Goal: Task Accomplishment & Management: Complete application form

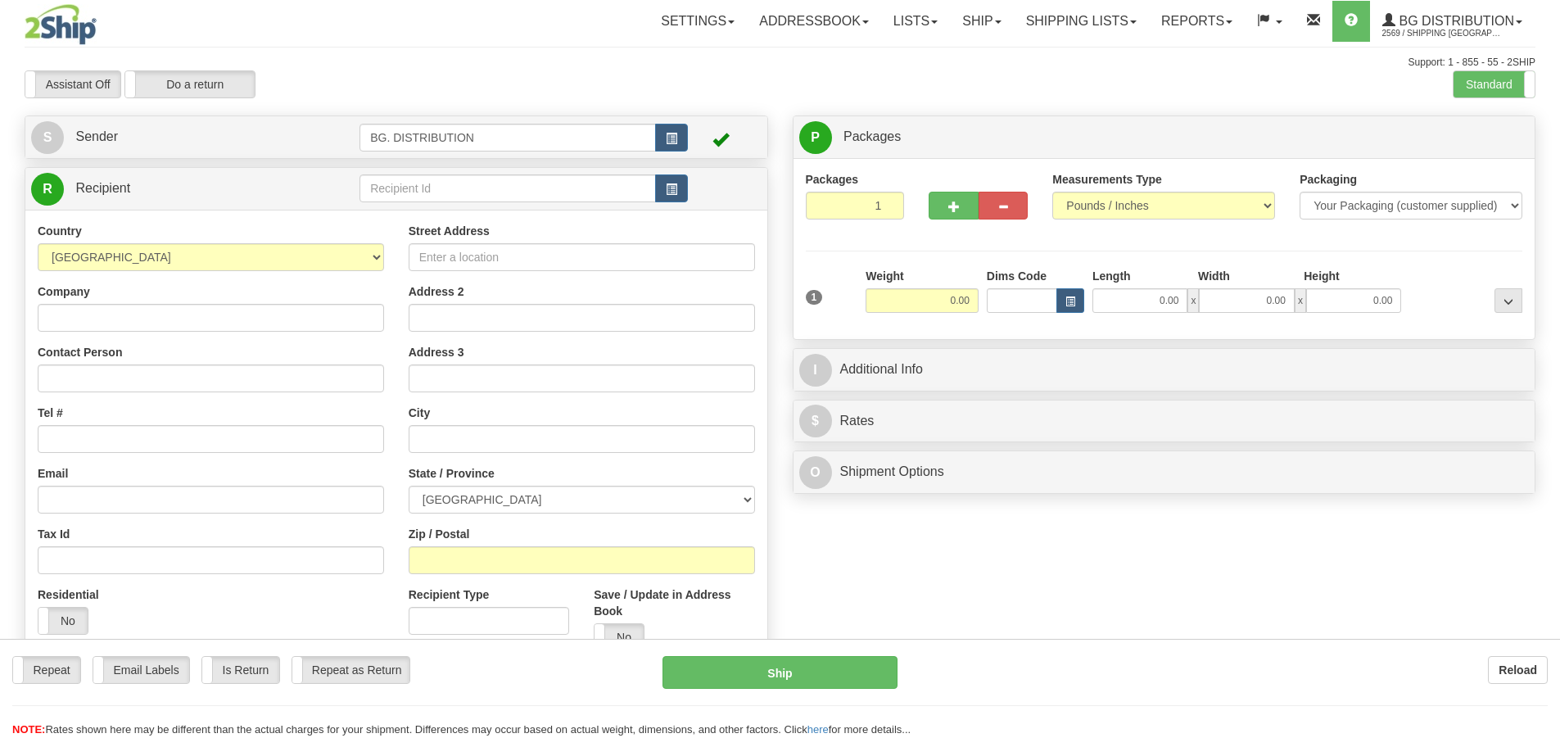
click at [493, 186] on div "Toggle navigation Settings Shipping Preferences Fields Preferences New" at bounding box center [780, 414] width 1560 height 829
click at [493, 186] on input "text" at bounding box center [507, 188] width 296 height 28
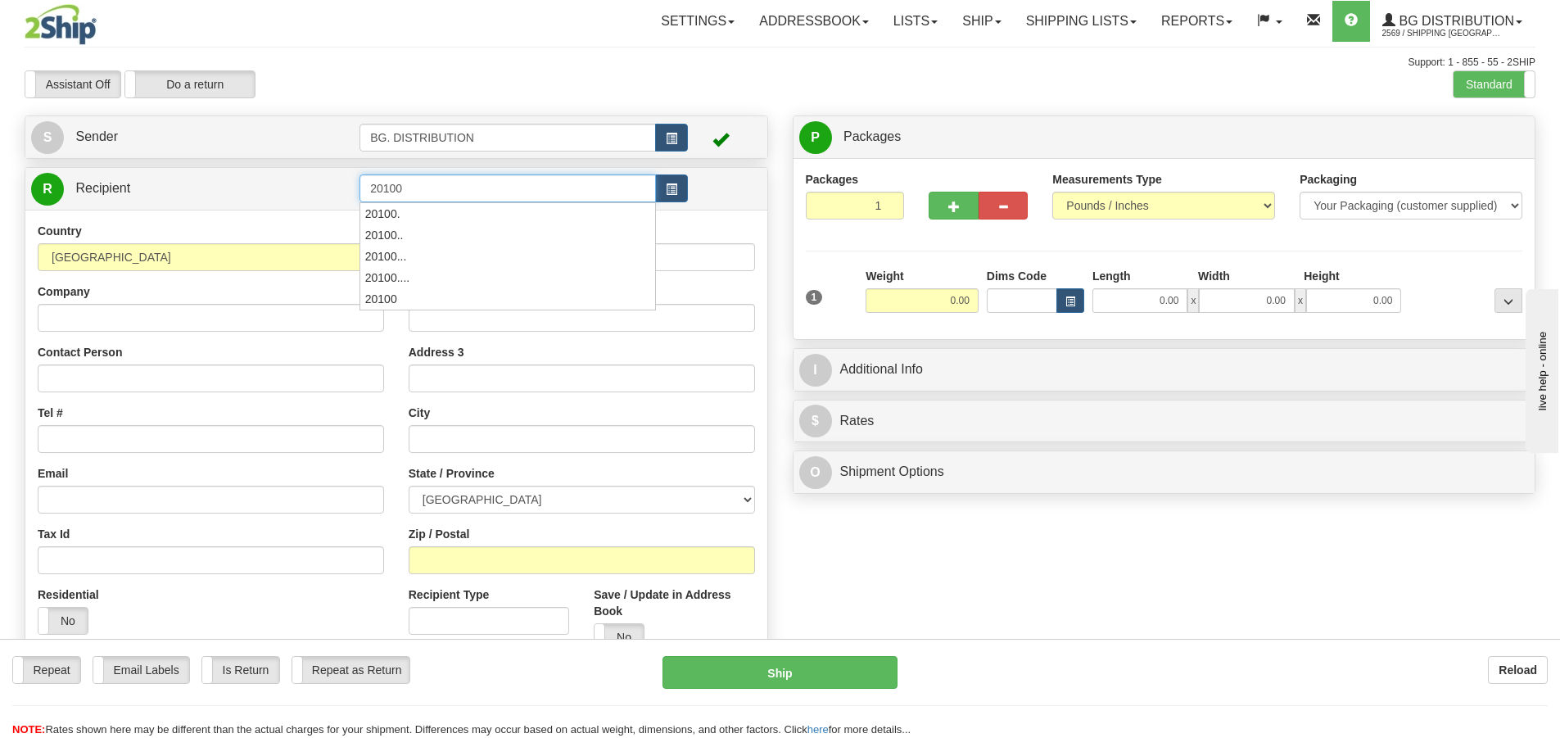
type input "20100"
click button "Delete" at bounding box center [0, 0] width 0 height 0
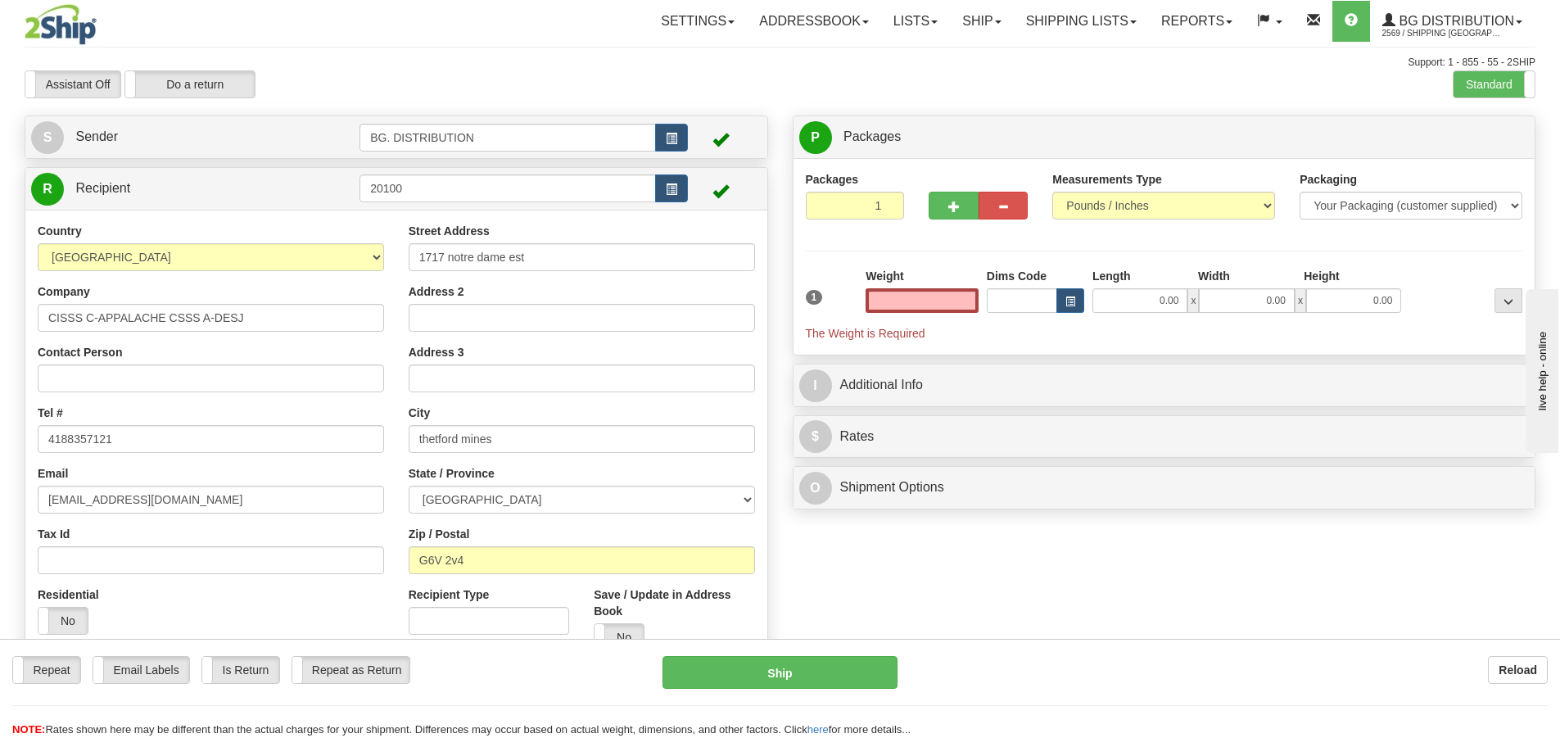
type input "0.00"
click at [531, 206] on div "R Recipient 20100" at bounding box center [396, 189] width 742 height 42
click at [546, 187] on input "20100" at bounding box center [507, 188] width 296 height 28
type input "20100."
click button "Delete" at bounding box center [0, 0] width 0 height 0
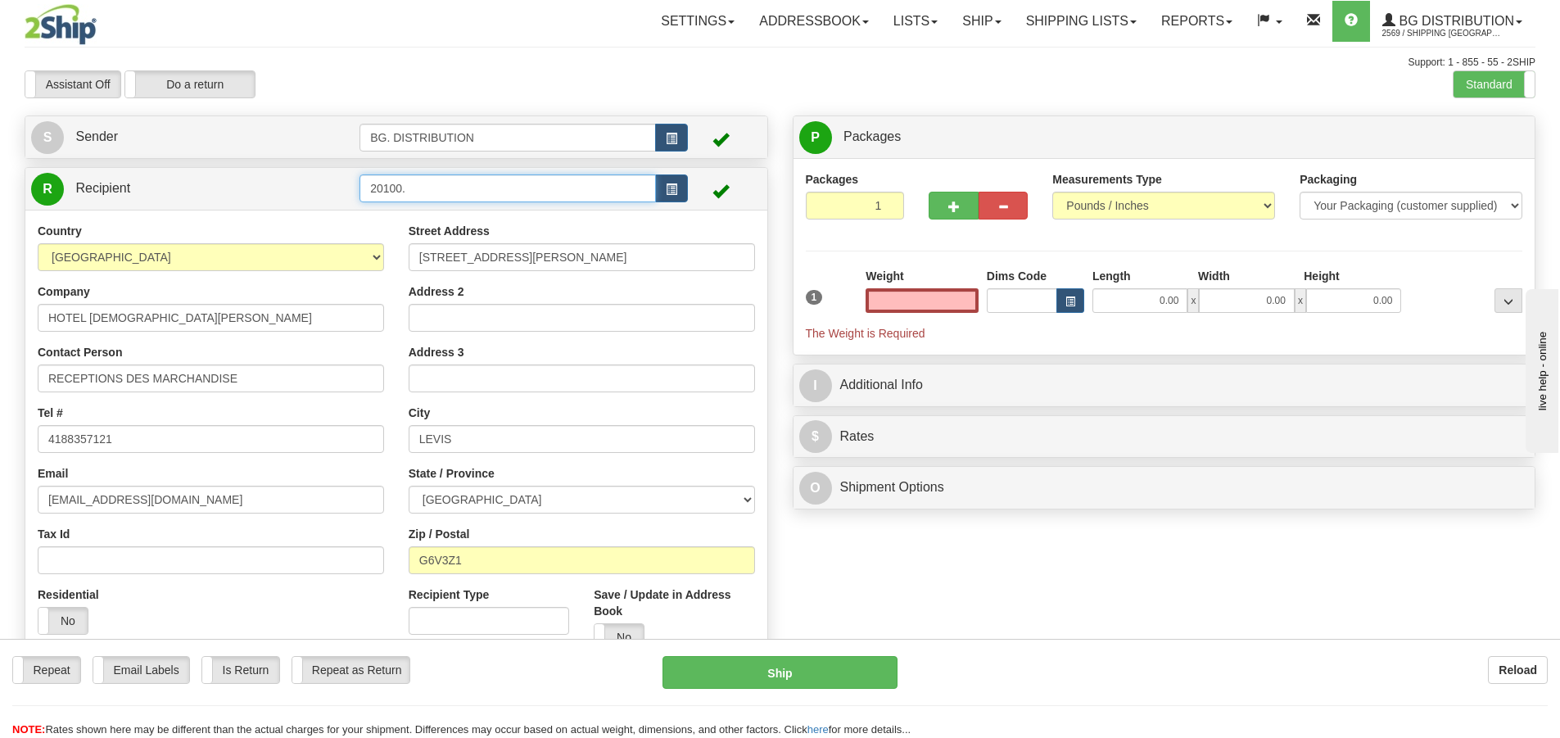
type input "0.00"
click at [430, 191] on input "20100." at bounding box center [507, 188] width 296 height 28
type input "20100.."
click button "Delete" at bounding box center [0, 0] width 0 height 0
type input "0.00"
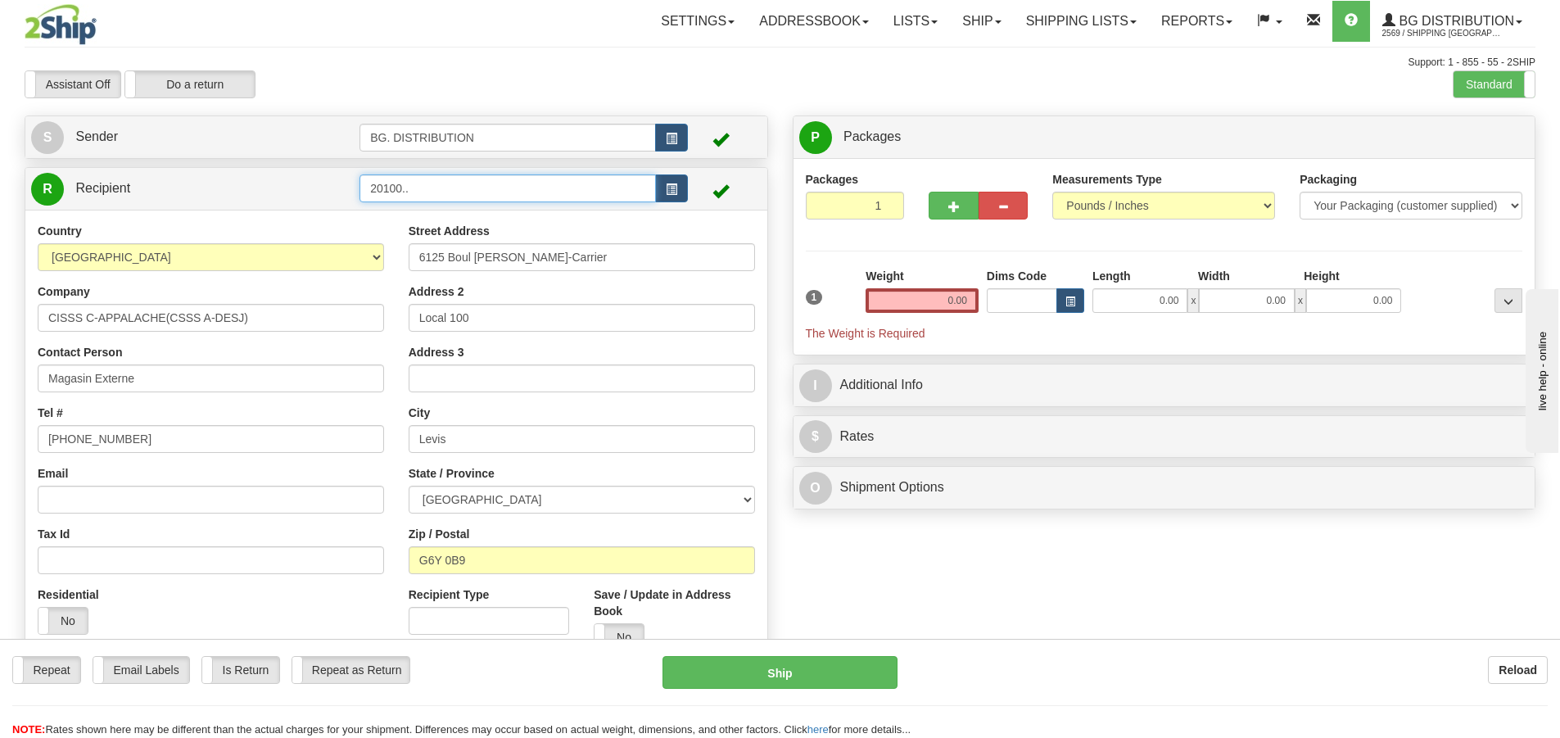
drag, startPoint x: 496, startPoint y: 190, endPoint x: 485, endPoint y: 171, distance: 22.0
click at [496, 188] on input "20100.." at bounding box center [507, 188] width 296 height 28
type input "20100..."
click button "Delete" at bounding box center [0, 0] width 0 height 0
type input "0.00"
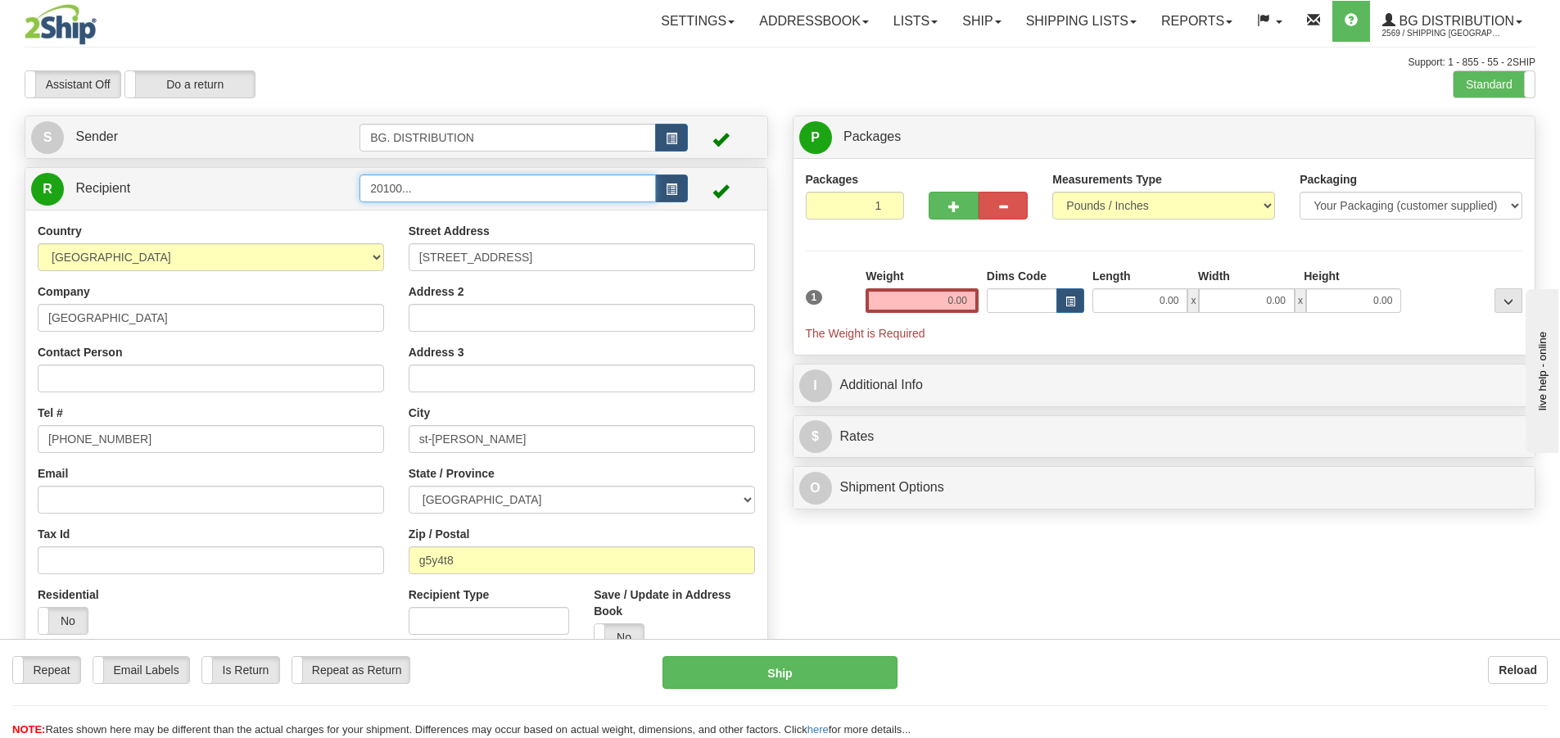
drag, startPoint x: 428, startPoint y: 188, endPoint x: 420, endPoint y: 173, distance: 16.9
click at [432, 182] on input "20100..." at bounding box center [507, 188] width 296 height 28
type input "20100...."
click button "Delete" at bounding box center [0, 0] width 0 height 0
type input "0.00"
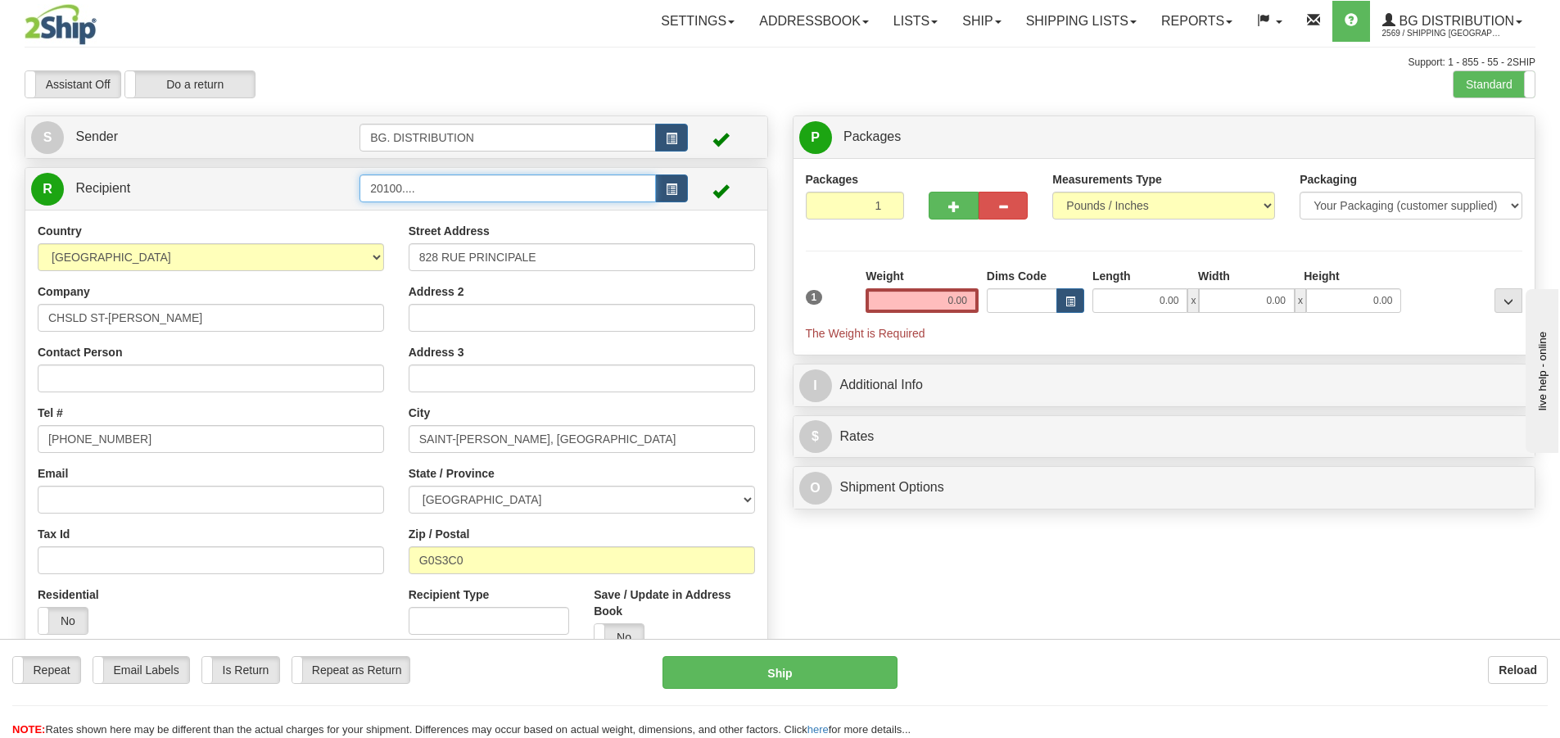
click at [528, 186] on input "20100...." at bounding box center [507, 188] width 296 height 28
click button "Delete" at bounding box center [0, 0] width 0 height 0
drag, startPoint x: 525, startPoint y: 180, endPoint x: 529, endPoint y: 196, distance: 16.1
click at [526, 180] on input "20100....." at bounding box center [507, 188] width 296 height 28
click button "Delete" at bounding box center [0, 0] width 0 height 0
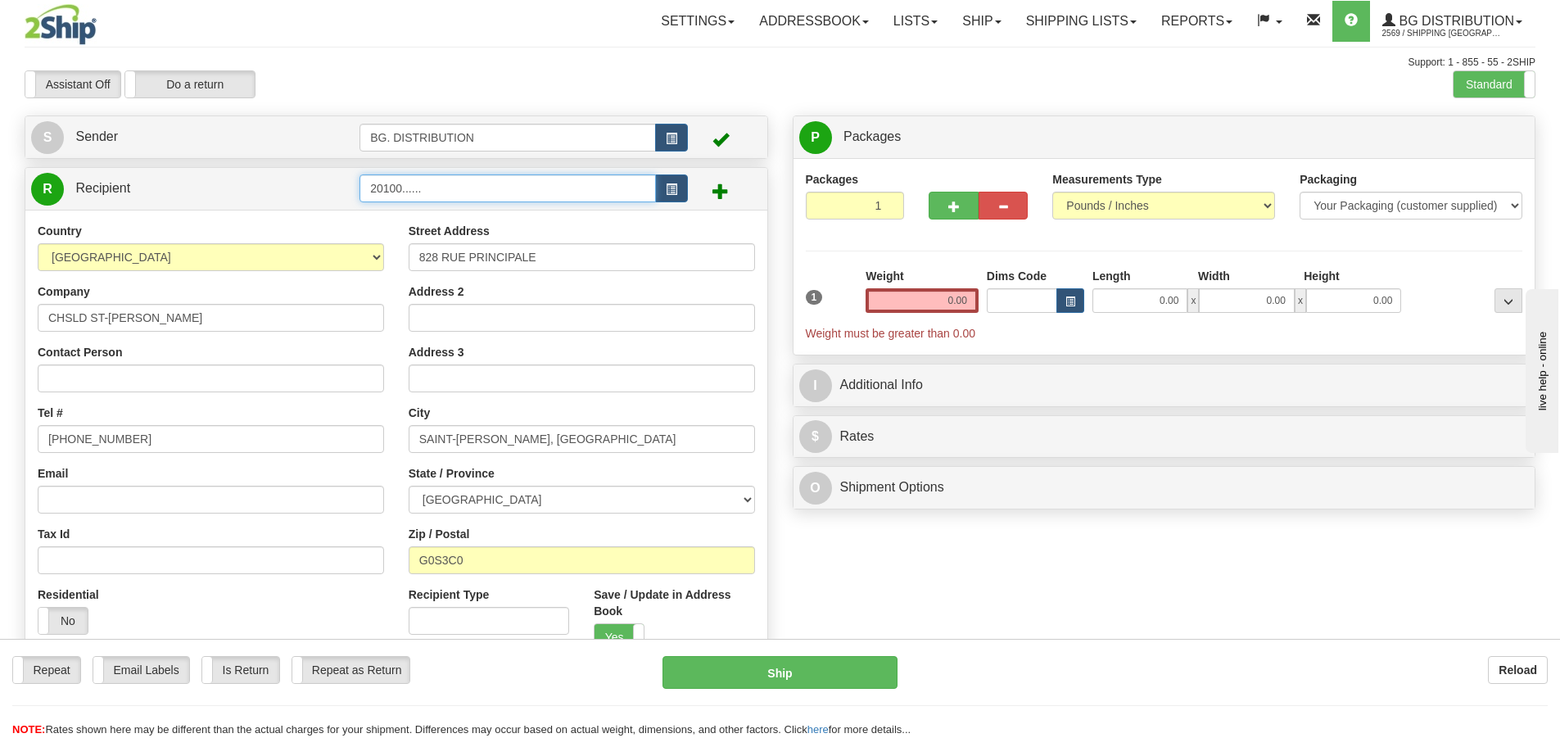
drag, startPoint x: 473, startPoint y: 188, endPoint x: 404, endPoint y: 183, distance: 69.8
click at [404, 183] on input "20100......" at bounding box center [507, 188] width 296 height 28
type input "20100"
click button "Delete" at bounding box center [0, 0] width 0 height 0
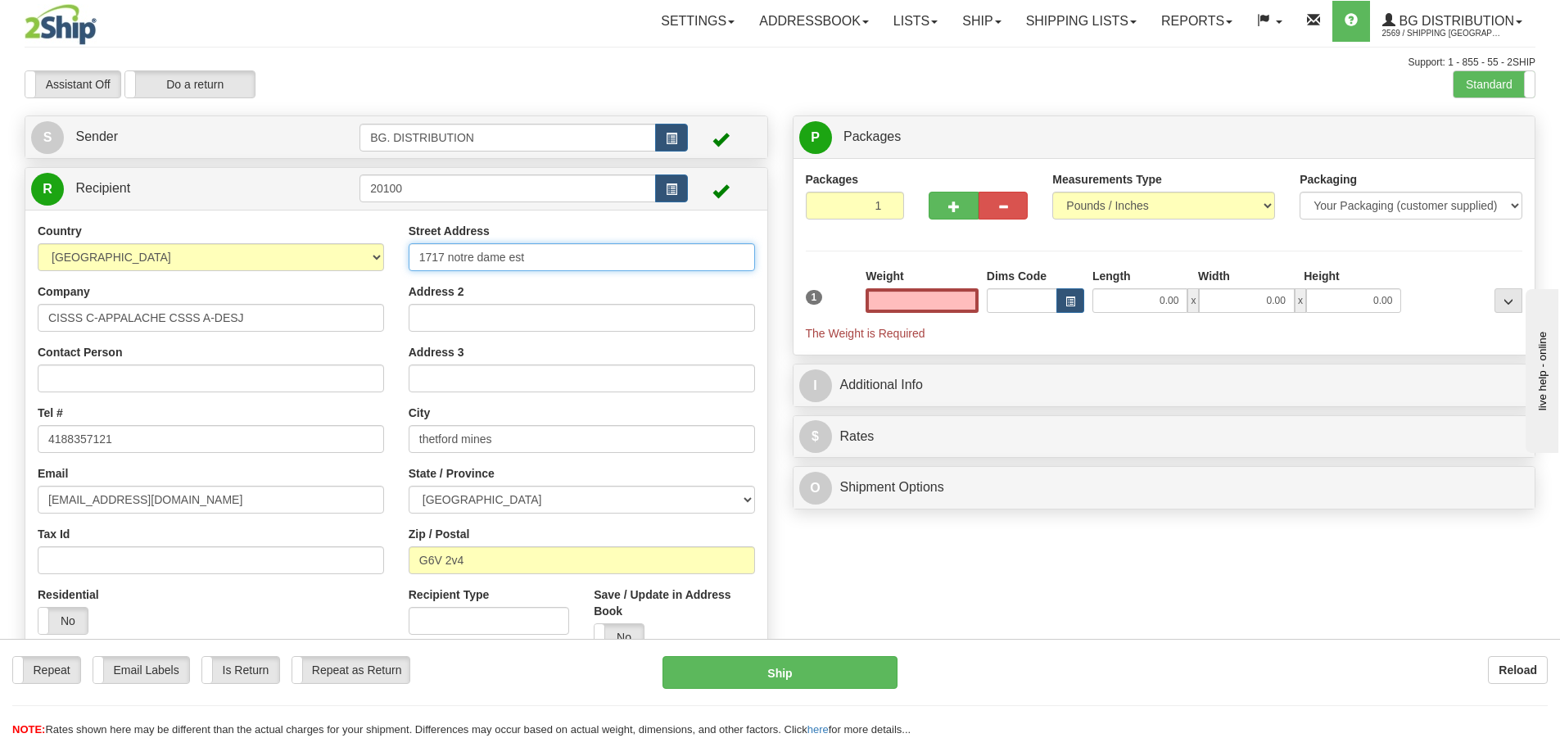
type input "0.00"
drag, startPoint x: 554, startPoint y: 255, endPoint x: 370, endPoint y: 247, distance: 183.6
click at [371, 250] on div "Country [GEOGRAPHIC_DATA] [GEOGRAPHIC_DATA] [GEOGRAPHIC_DATA] [GEOGRAPHIC_DATA]…" at bounding box center [396, 443] width 742 height 441
type input "9330, BOUL. CENTRE HOSPITALIER"
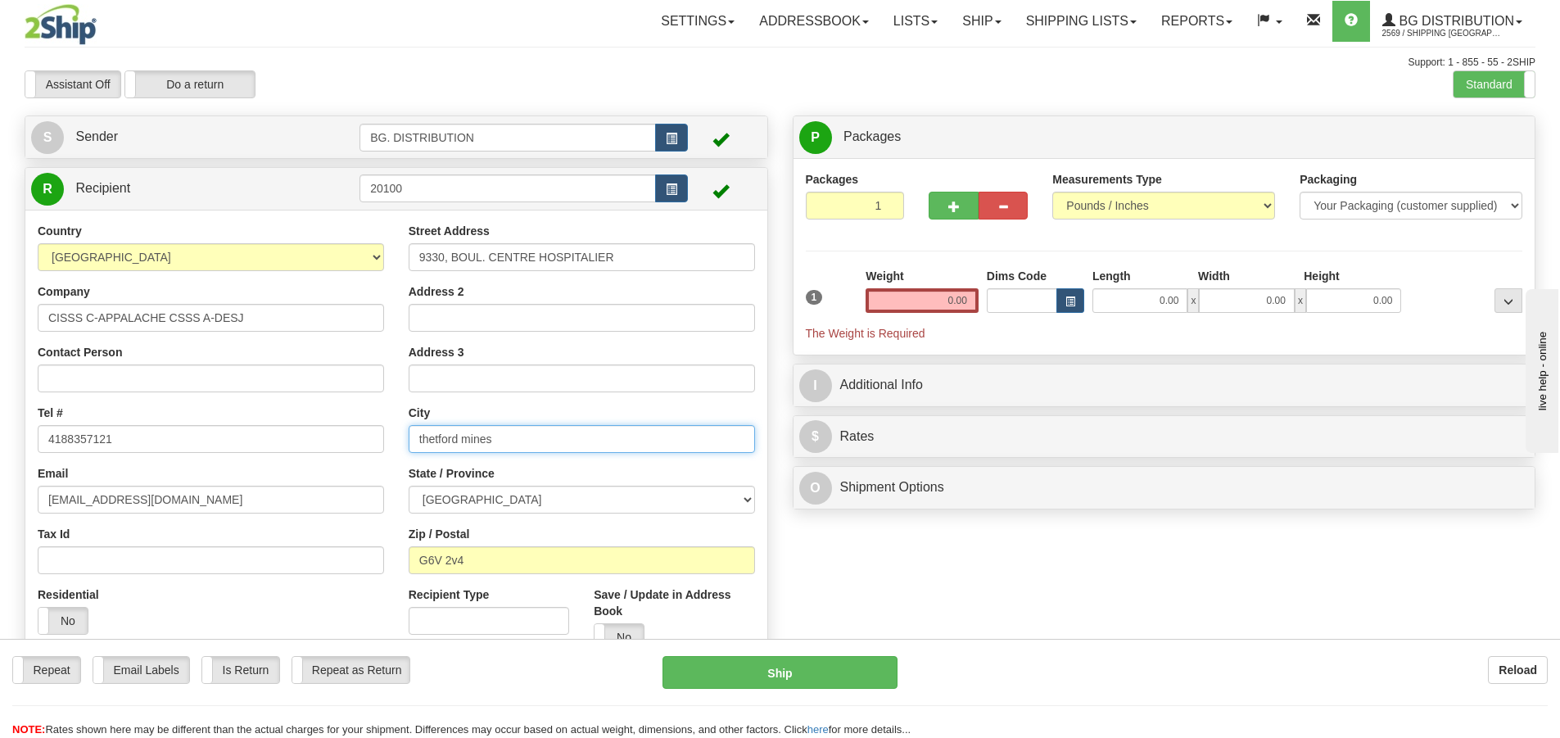
drag, startPoint x: 547, startPoint y: 432, endPoint x: 395, endPoint y: 417, distance: 153.1
click at [395, 417] on div "Country [GEOGRAPHIC_DATA] [GEOGRAPHIC_DATA] [GEOGRAPHIC_DATA] [GEOGRAPHIC_DATA]…" at bounding box center [396, 443] width 742 height 441
type input "CHARNY"
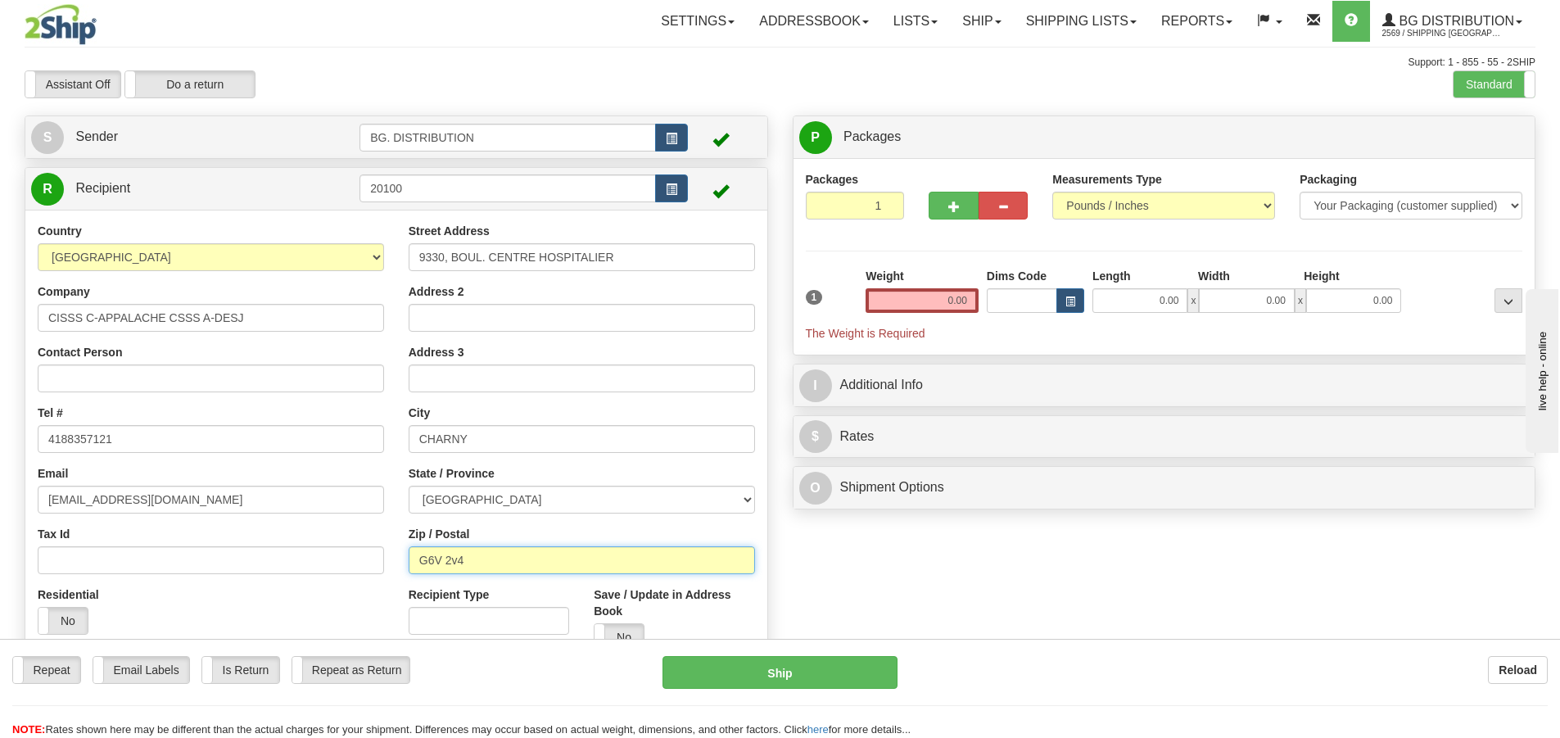
drag, startPoint x: 536, startPoint y: 557, endPoint x: 424, endPoint y: 549, distance: 111.6
click at [427, 554] on input "G6V 2v4" at bounding box center [582, 560] width 346 height 28
type input "G6X 1L6"
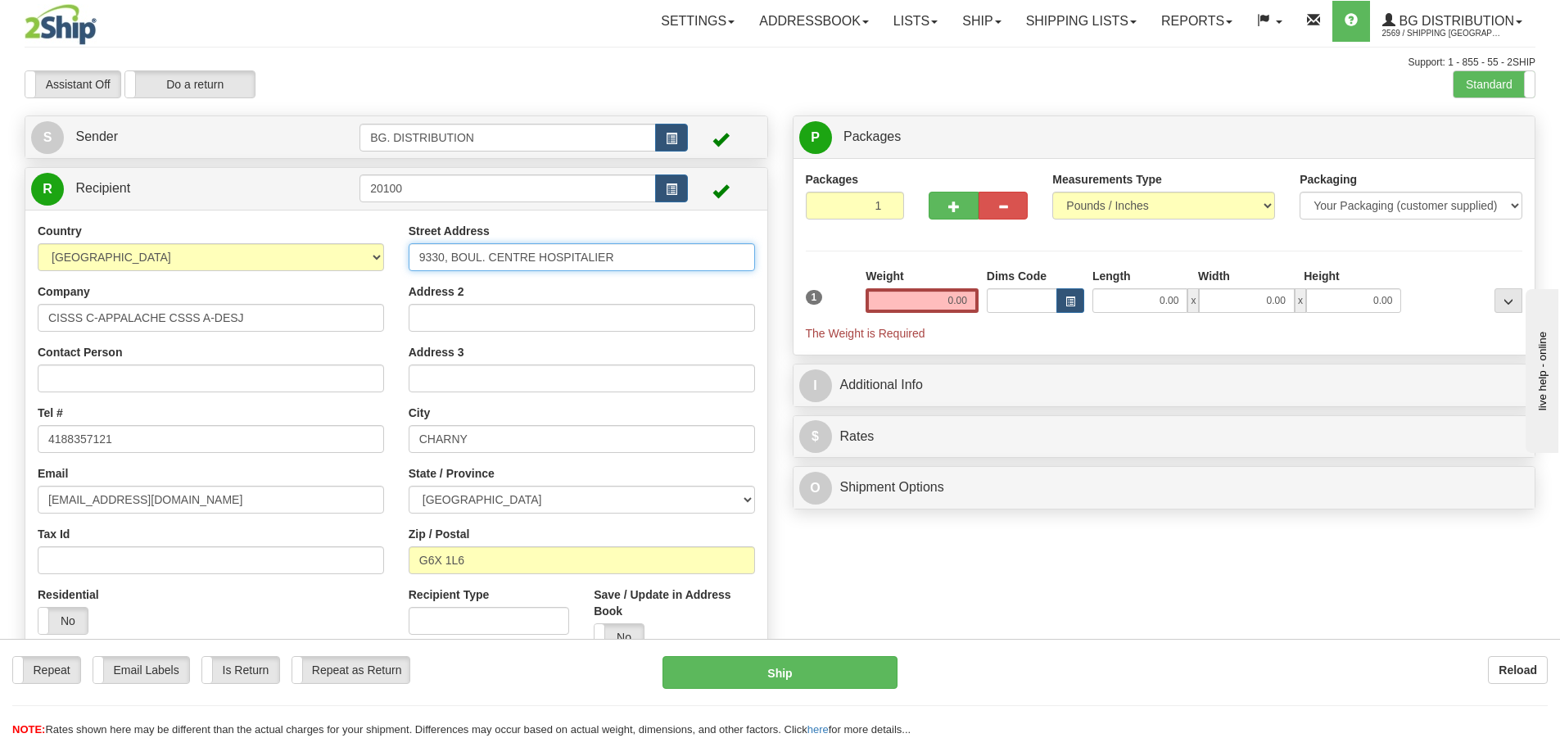
click at [649, 251] on input "9330, BOUL. CENTRE HOSPITALIER" at bounding box center [582, 257] width 346 height 28
drag, startPoint x: 649, startPoint y: 253, endPoint x: 349, endPoint y: 225, distance: 301.0
click at [328, 236] on div "Country [GEOGRAPHIC_DATA] [GEOGRAPHIC_DATA] [GEOGRAPHIC_DATA] [GEOGRAPHIC_DATA]…" at bounding box center [396, 443] width 742 height 441
click at [1475, 92] on label "Standard" at bounding box center [1493, 84] width 81 height 26
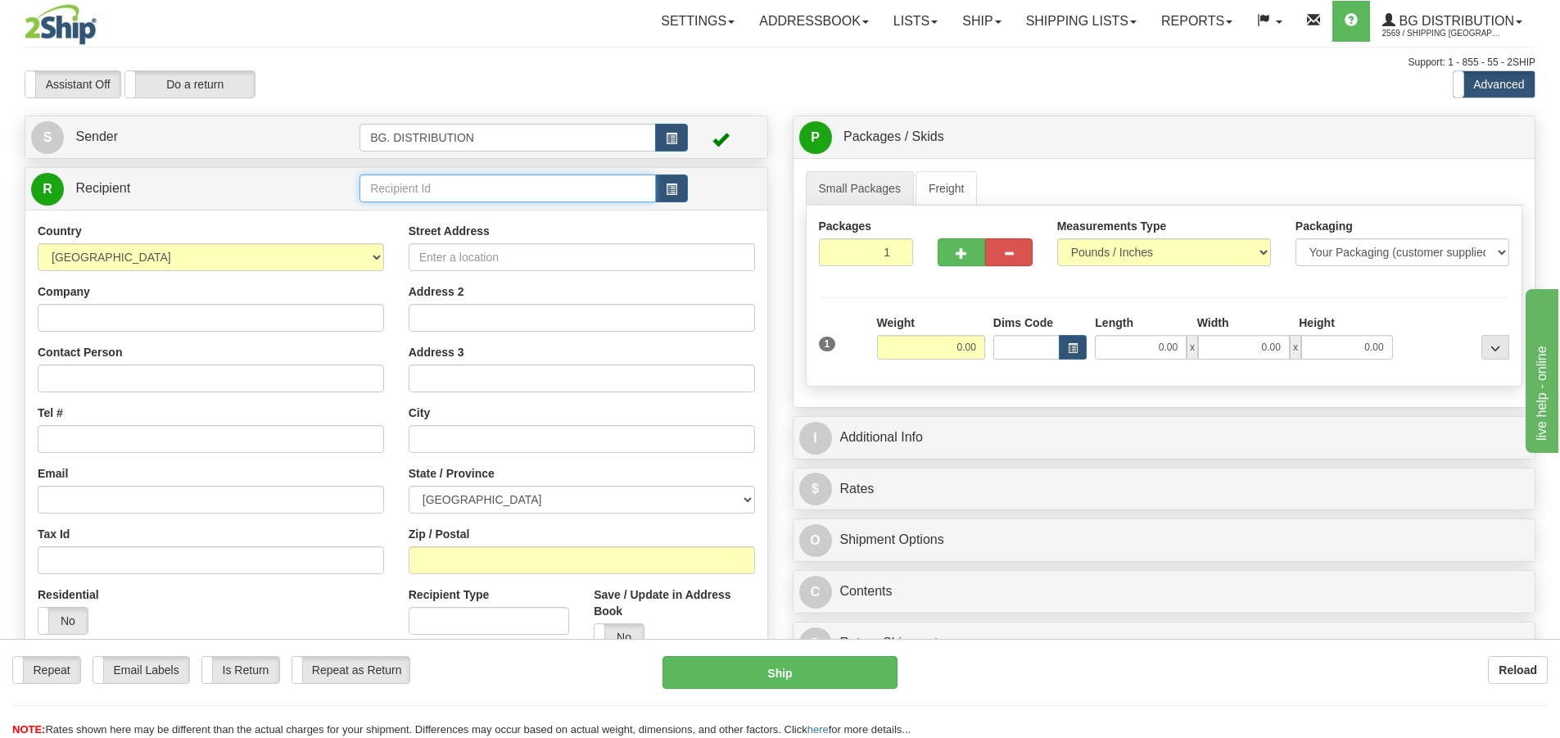
click at [534, 201] on input "text" at bounding box center [507, 188] width 296 height 28
type input "20100"
click button "Delete" at bounding box center [0, 0] width 0 height 0
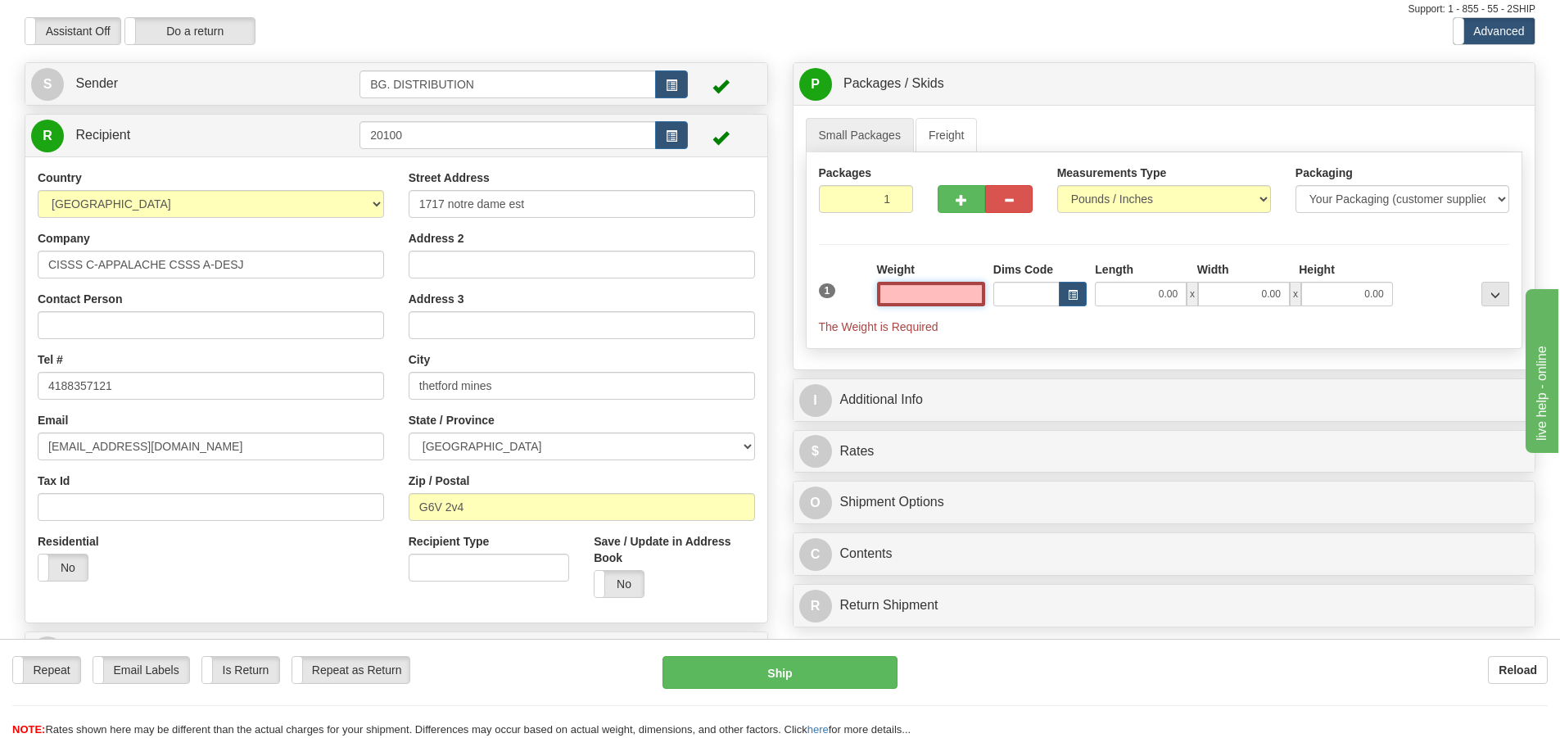
scroll to position [82, 0]
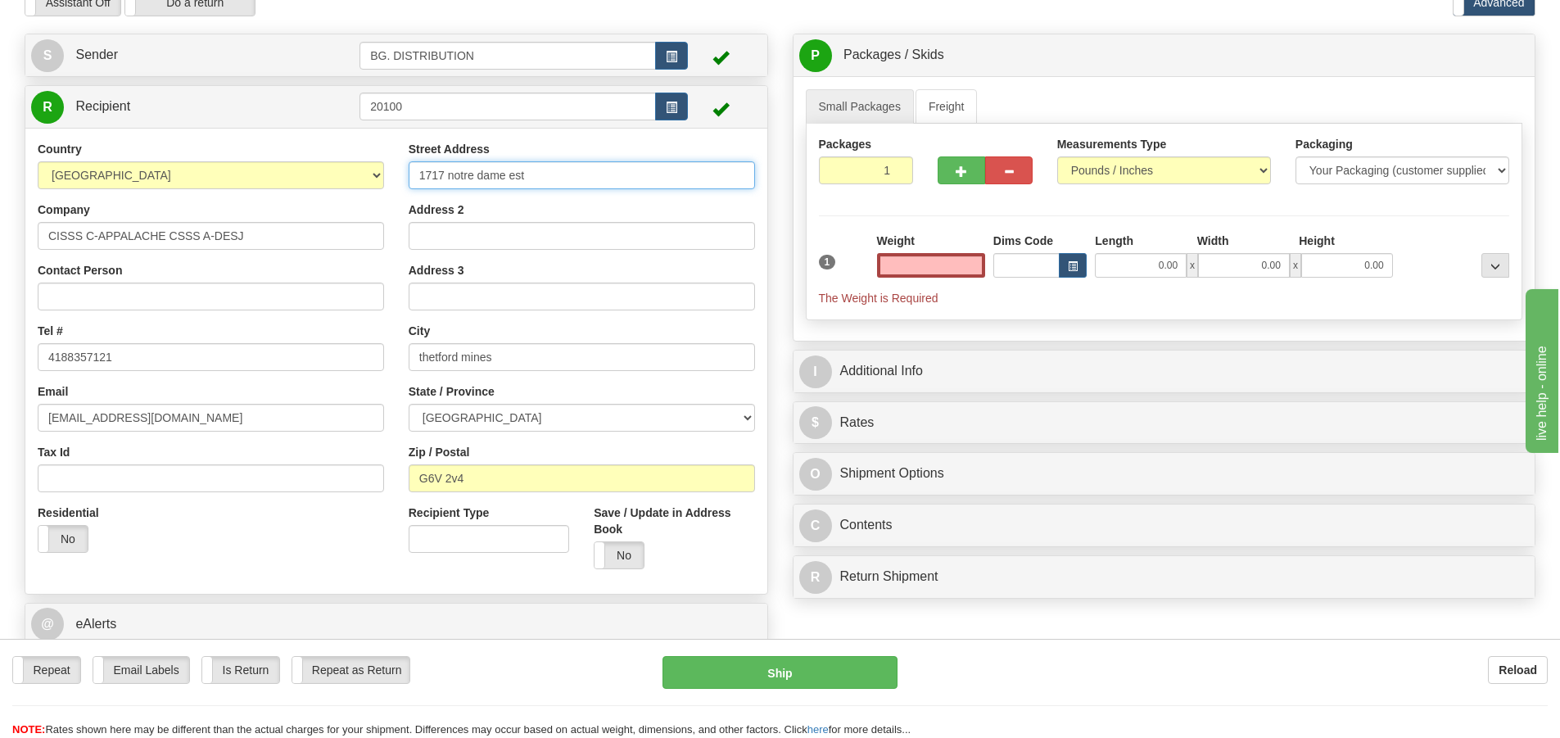
type input "0.00"
click at [578, 183] on input "1717 notre dame est" at bounding box center [582, 175] width 346 height 28
type input "1717 notre dame est"
click at [500, 168] on input "1717 notre dame est" at bounding box center [582, 175] width 346 height 28
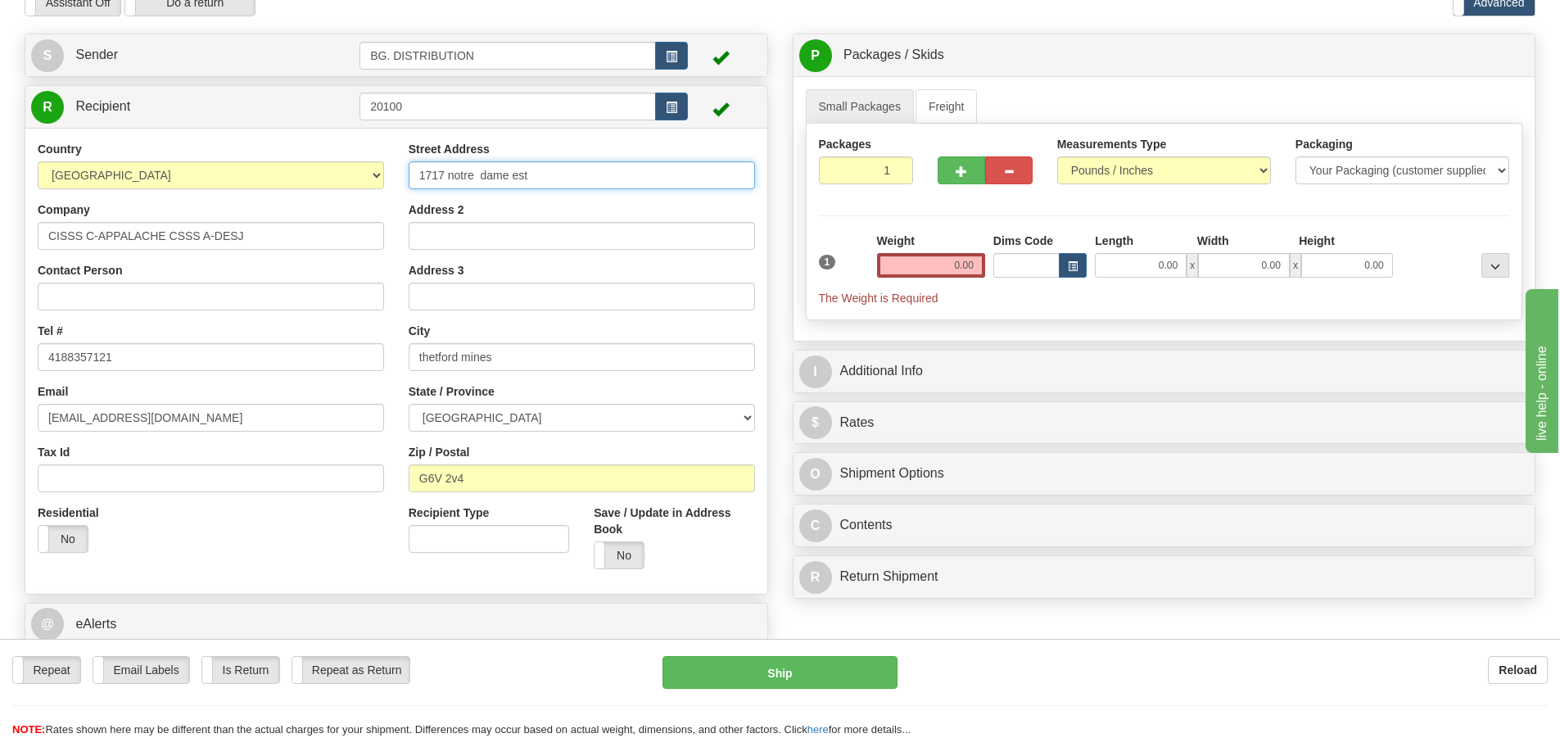
drag, startPoint x: 540, startPoint y: 175, endPoint x: 393, endPoint y: 166, distance: 147.7
click at [393, 168] on div "Country [GEOGRAPHIC_DATA] [GEOGRAPHIC_DATA] [GEOGRAPHIC_DATA] [GEOGRAPHIC_DATA]…" at bounding box center [396, 361] width 742 height 441
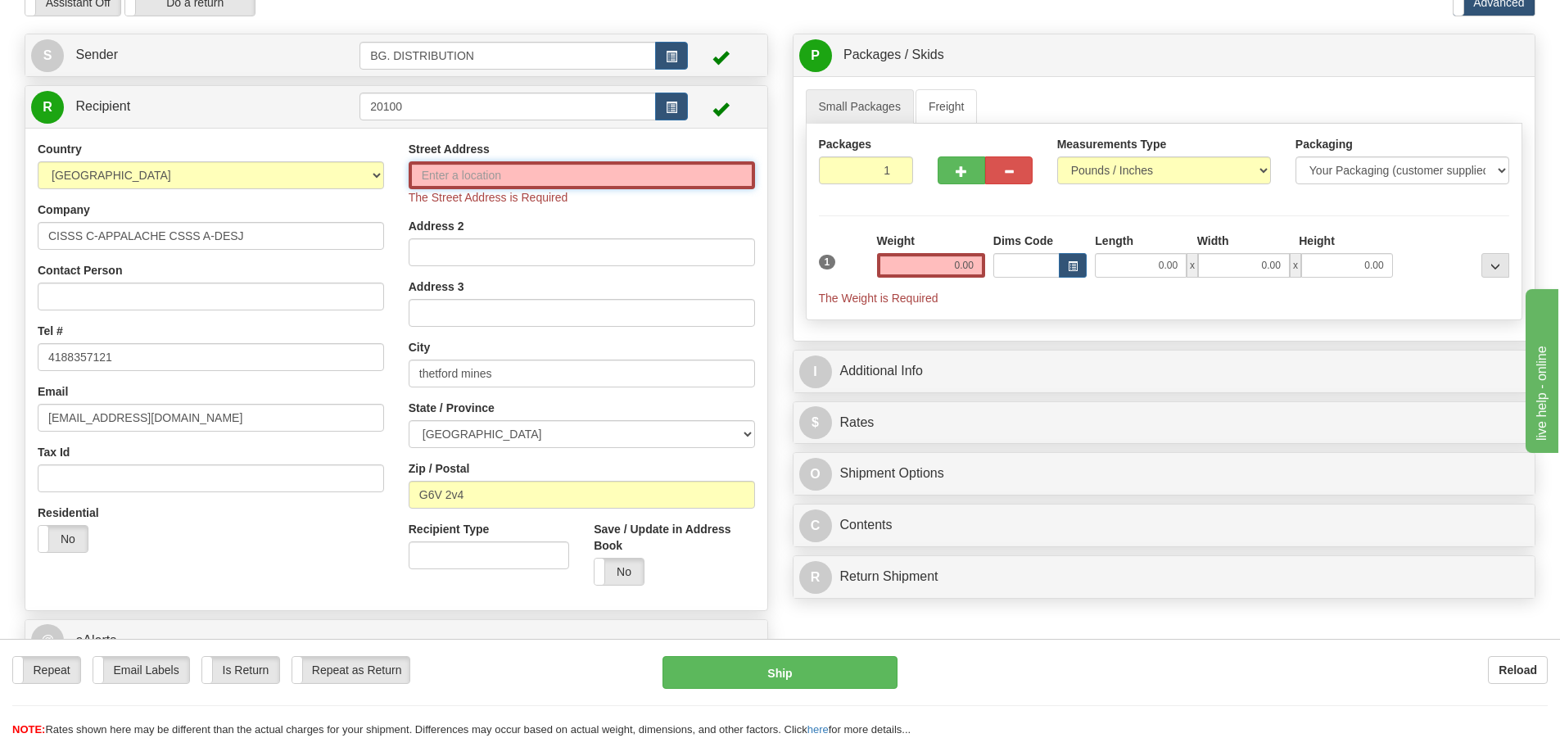
paste input "9330, BOUL. CENTRE HOSPITALIER"
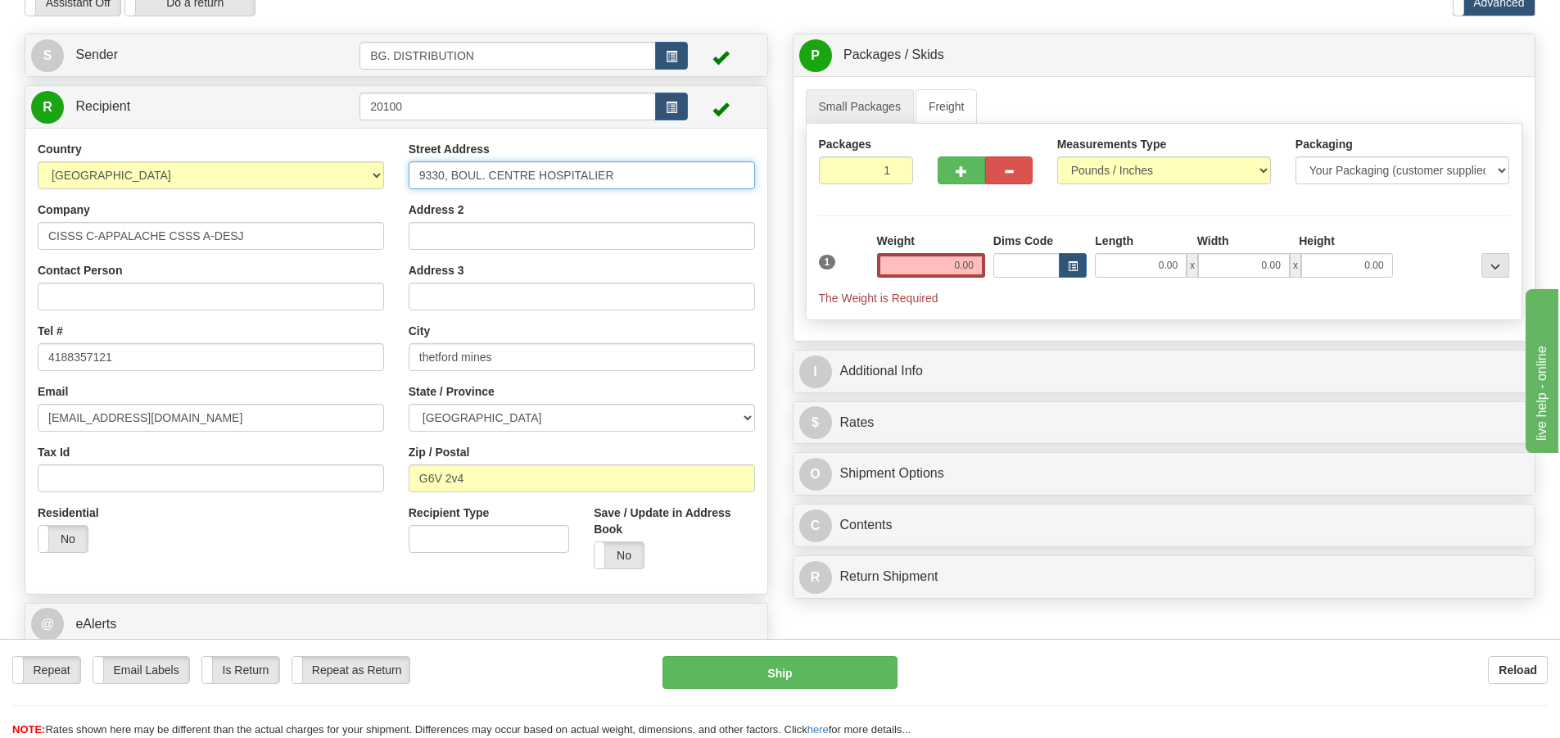
type input "9330, BOUL. CENTRE HOSPITALIER"
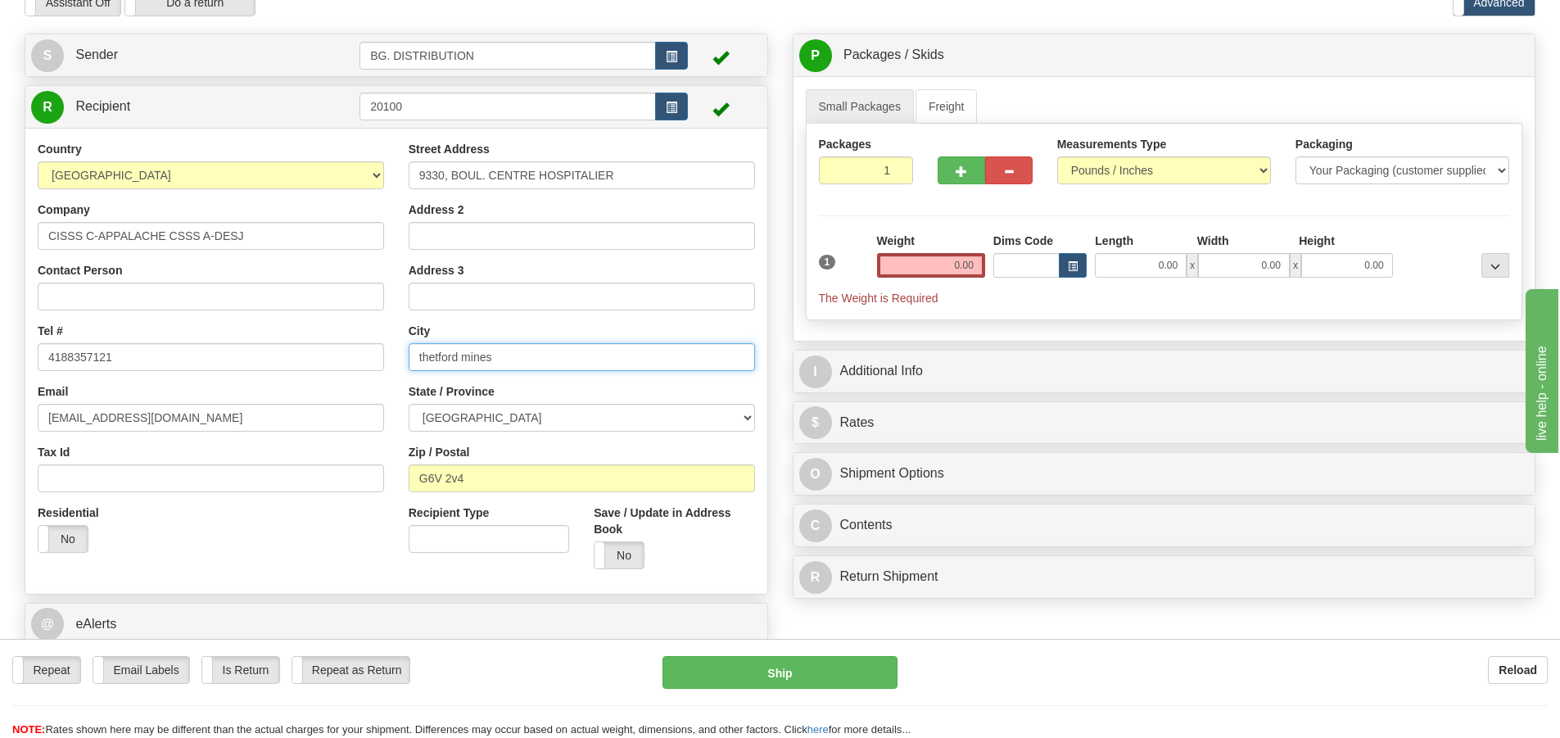
drag, startPoint x: 490, startPoint y: 356, endPoint x: 367, endPoint y: 339, distance: 124.0
click at [367, 339] on div "Country [GEOGRAPHIC_DATA] [GEOGRAPHIC_DATA] [GEOGRAPHIC_DATA] [GEOGRAPHIC_DATA]…" at bounding box center [396, 361] width 742 height 441
type input "CHARNY"
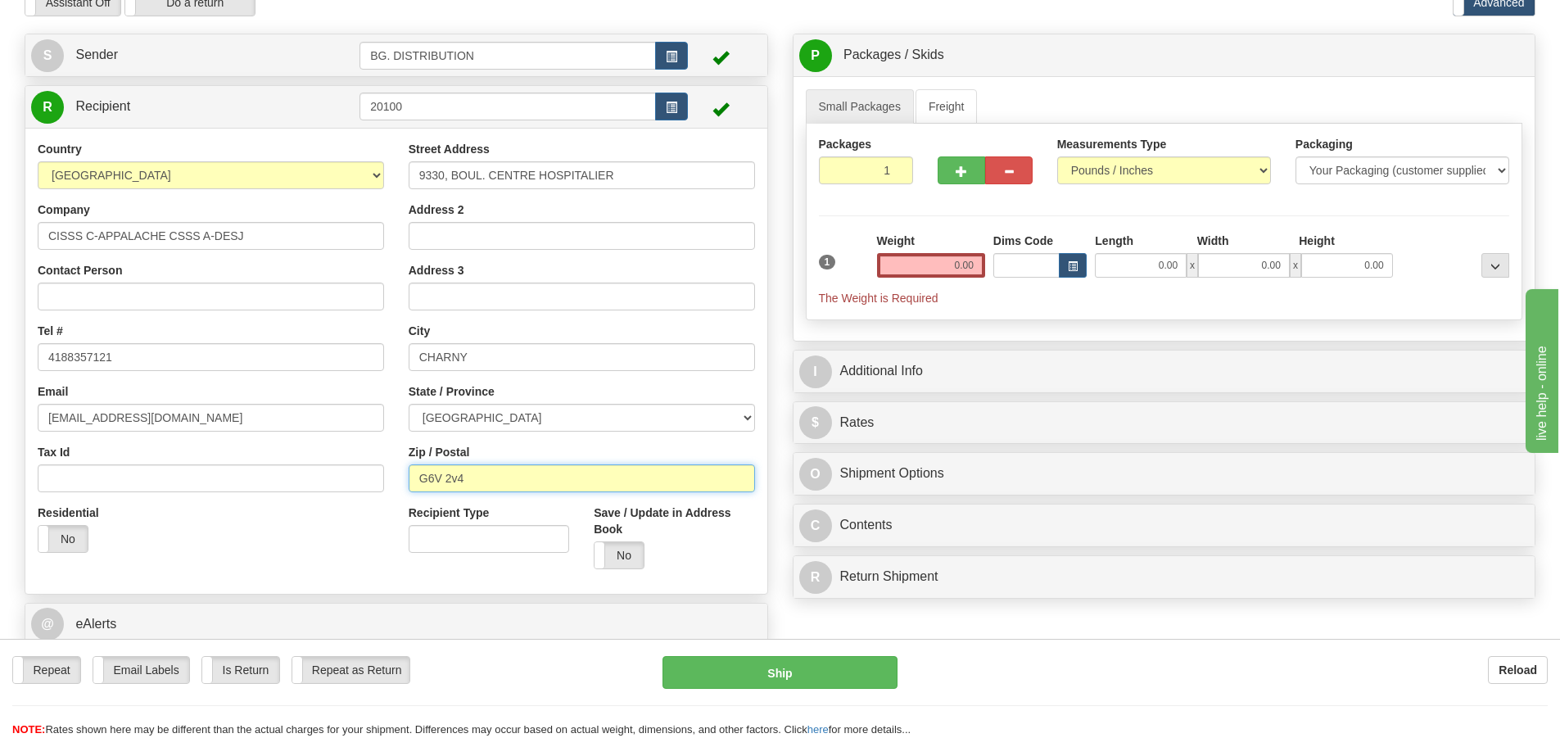
click at [485, 479] on input "G6V 2v4" at bounding box center [582, 478] width 346 height 28
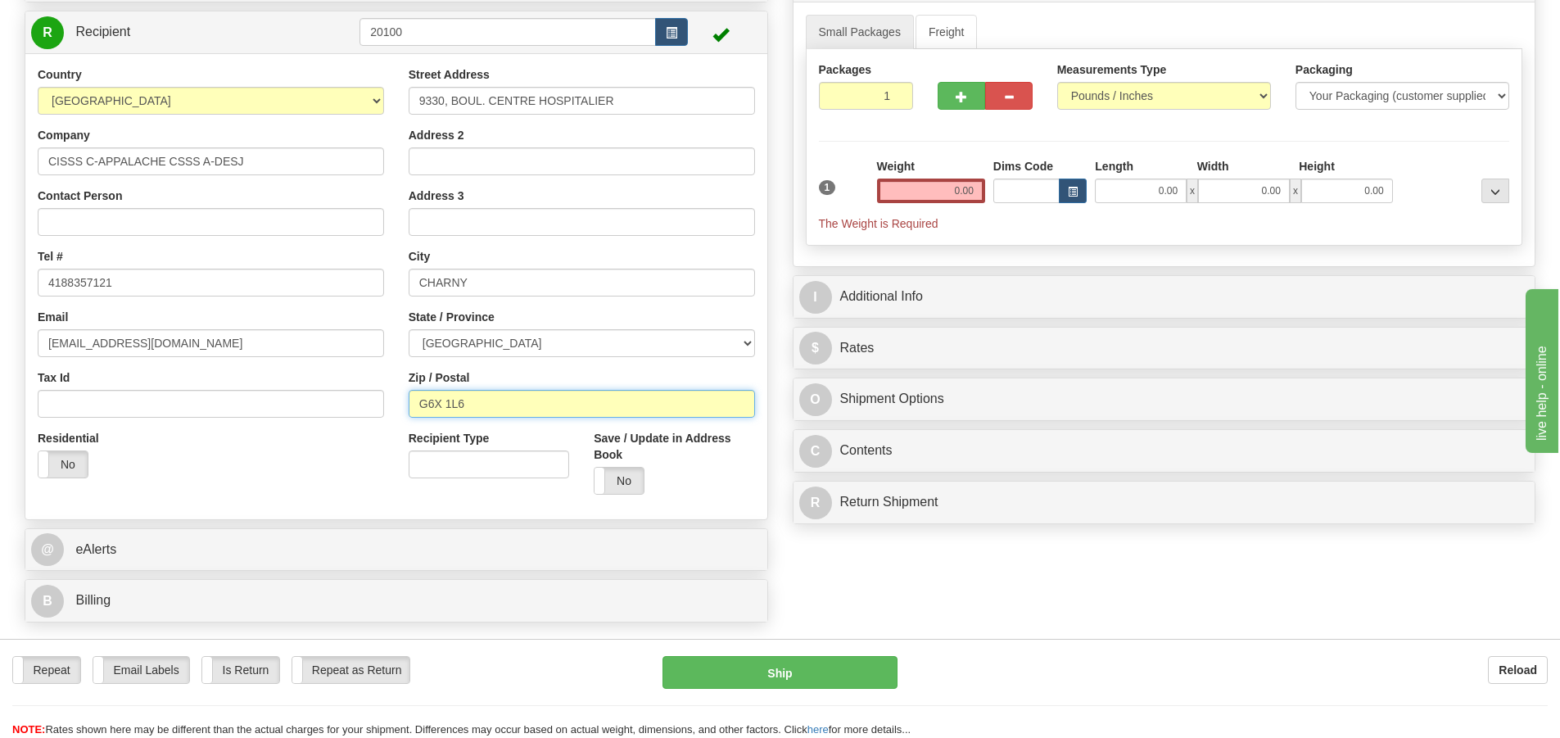
scroll to position [246, 0]
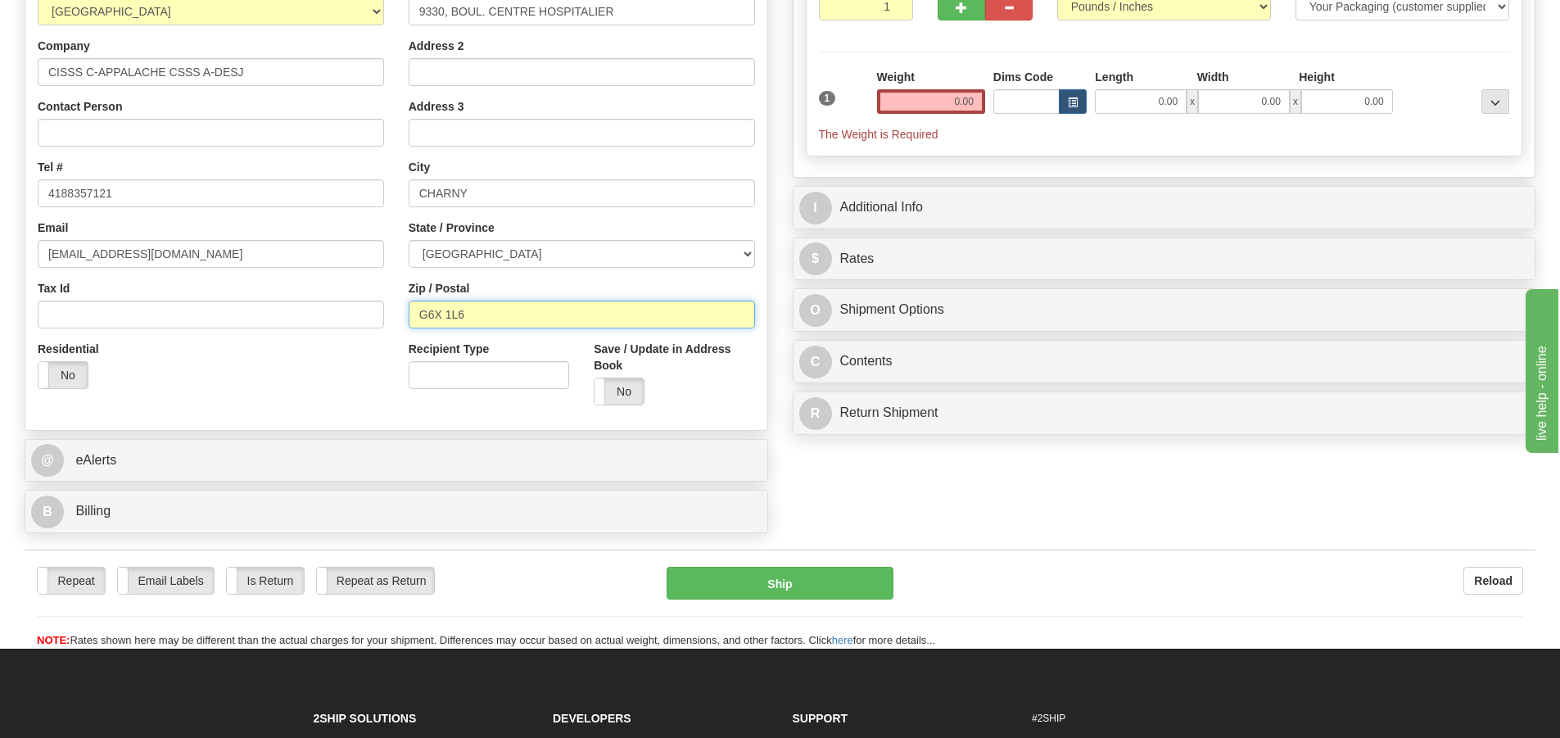
type input "G6X 1L6"
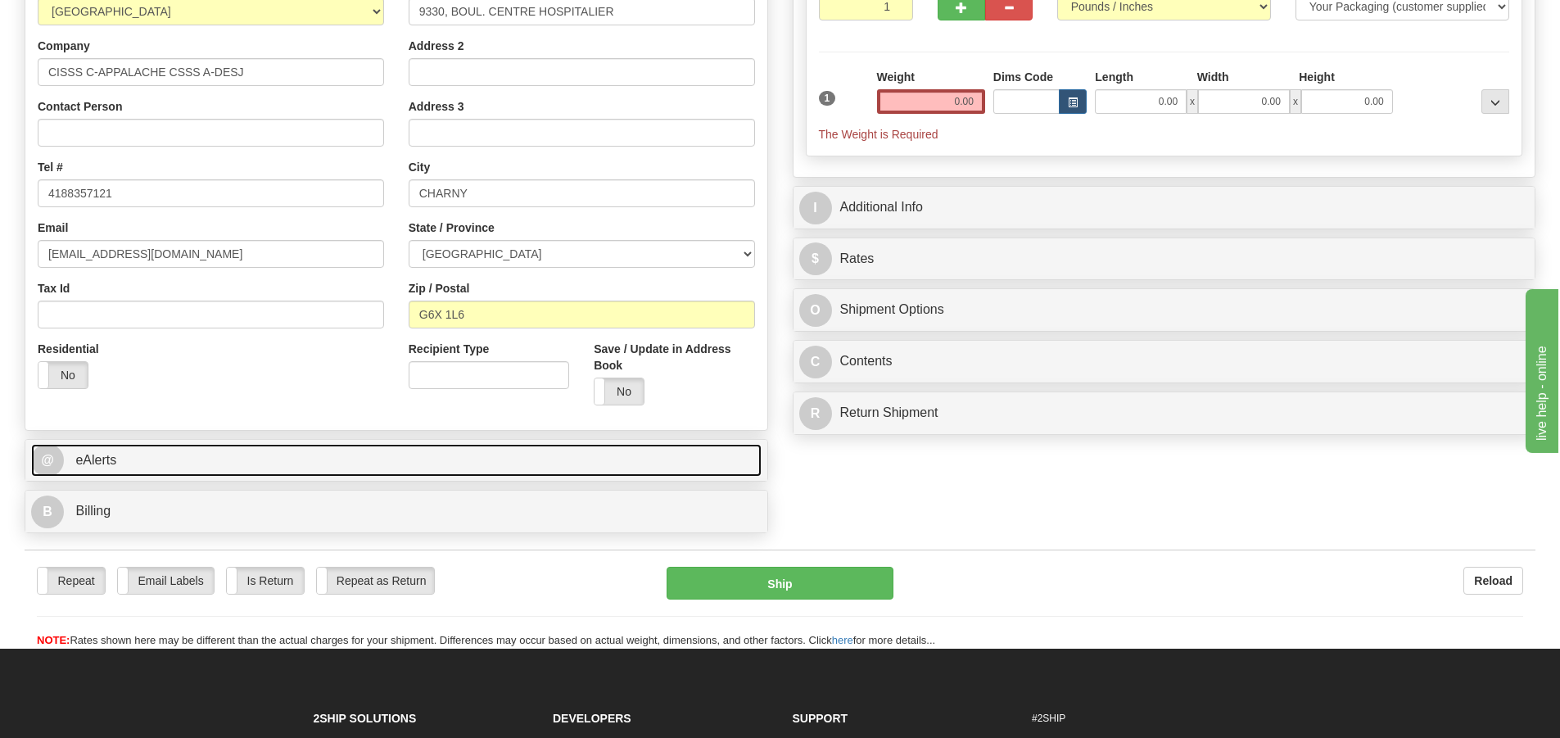
click at [49, 458] on span "@" at bounding box center [47, 460] width 33 height 33
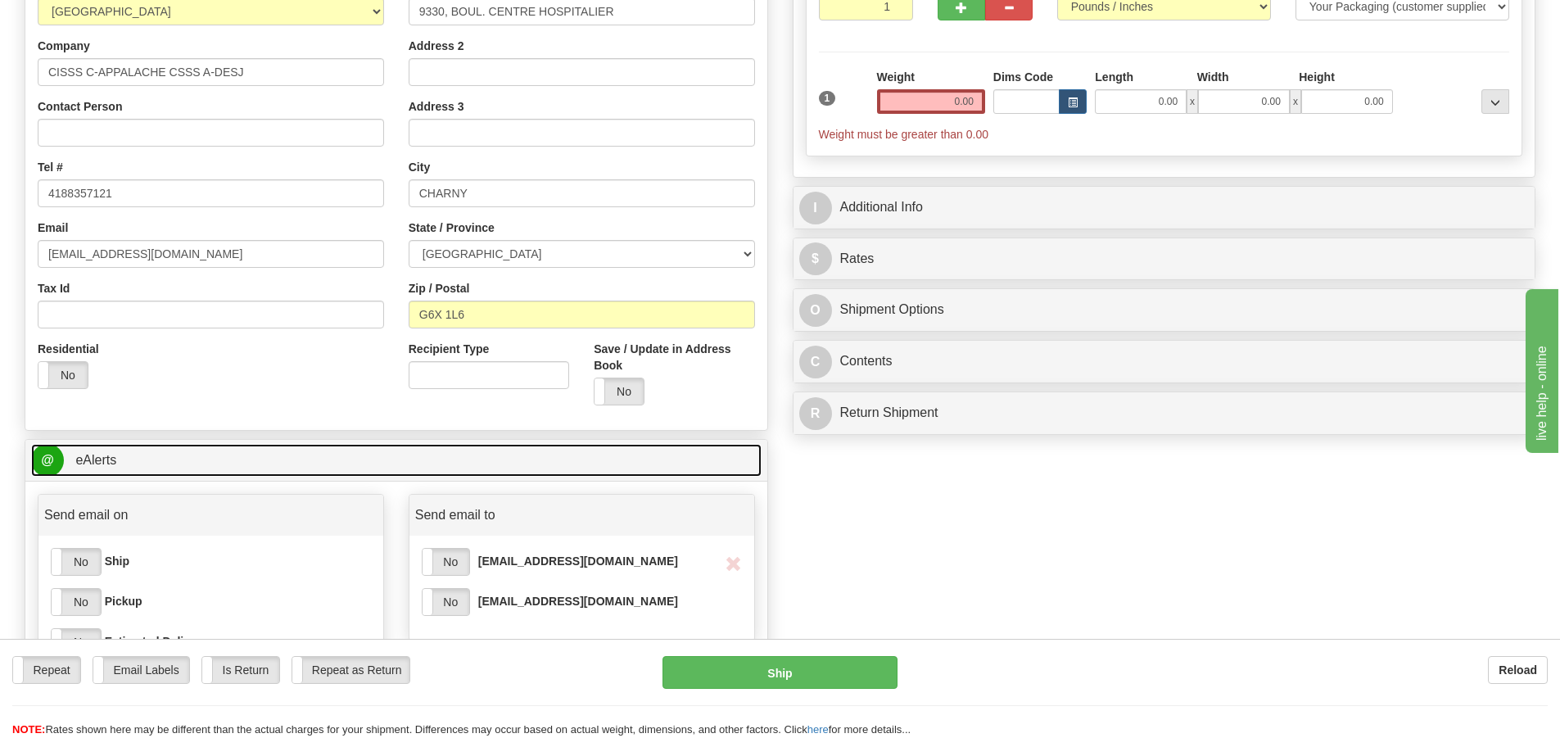
click at [56, 456] on span "@" at bounding box center [47, 460] width 33 height 33
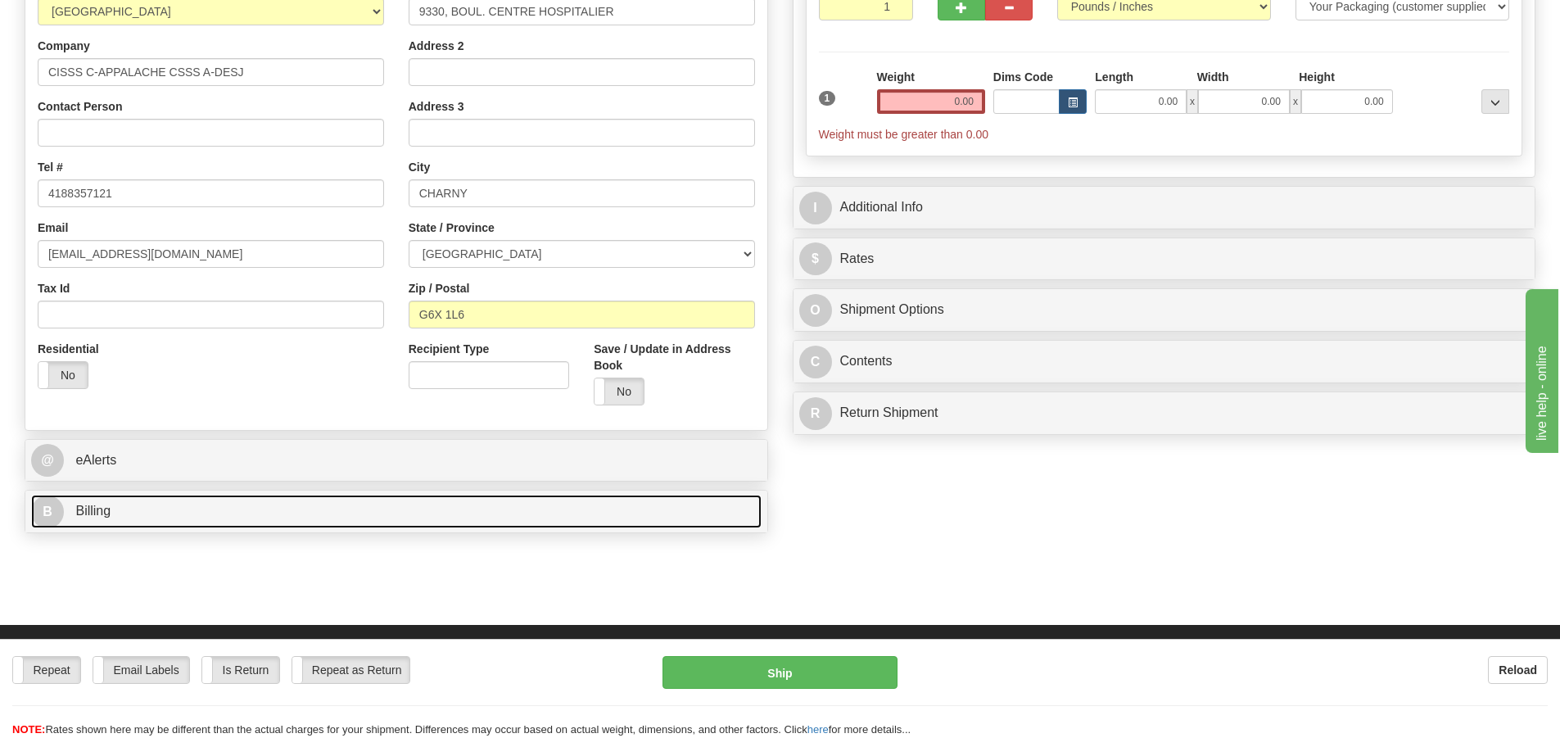
click at [57, 506] on span "B" at bounding box center [47, 511] width 33 height 33
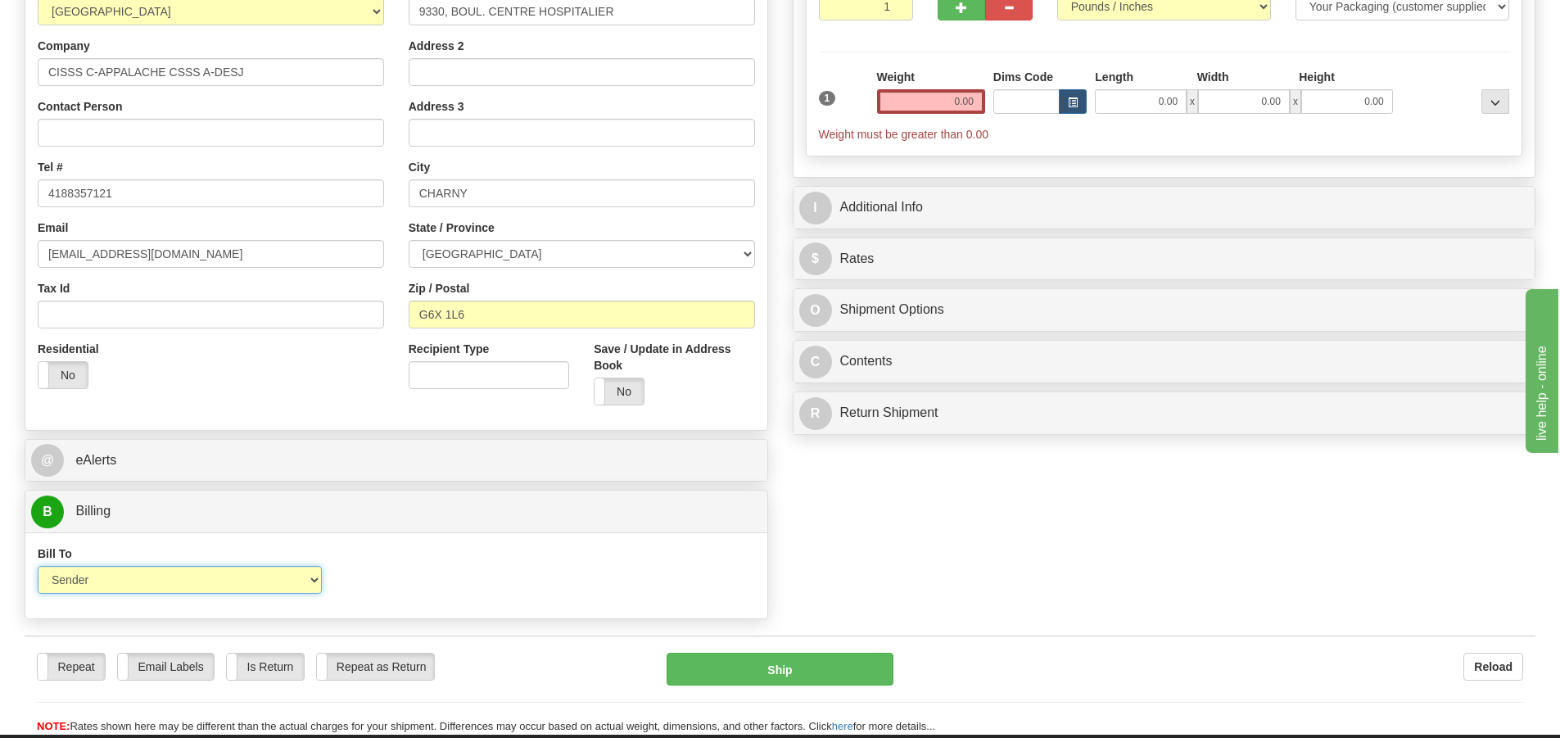
click at [144, 585] on select "Sender Recipient Third Party Collect" at bounding box center [180, 580] width 284 height 28
select select "2"
click at [38, 566] on select "Sender Recipient Third Party Collect" at bounding box center [180, 580] width 284 height 28
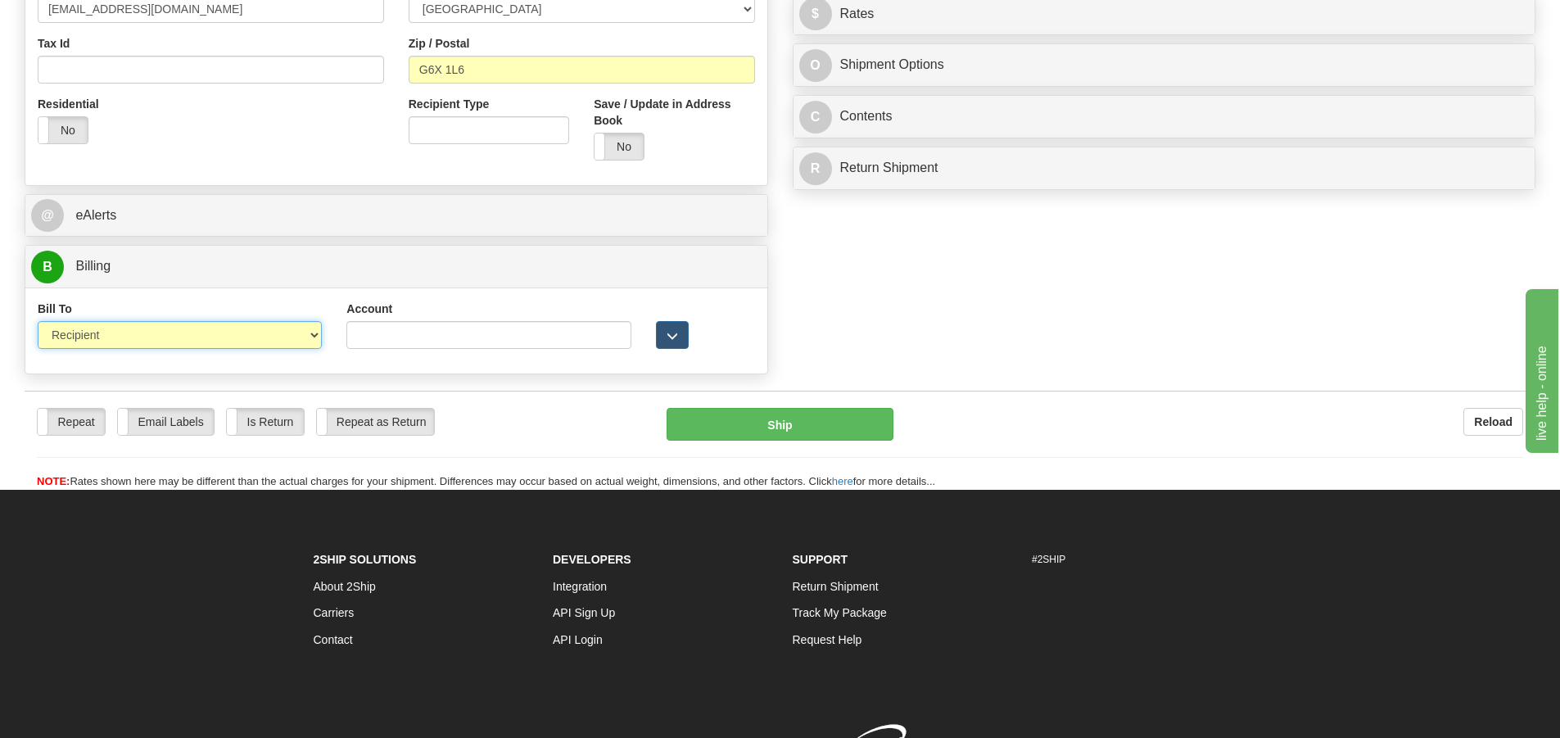
scroll to position [491, 0]
click at [497, 349] on div "Account 3rd Party Account List Please select" at bounding box center [488, 330] width 309 height 61
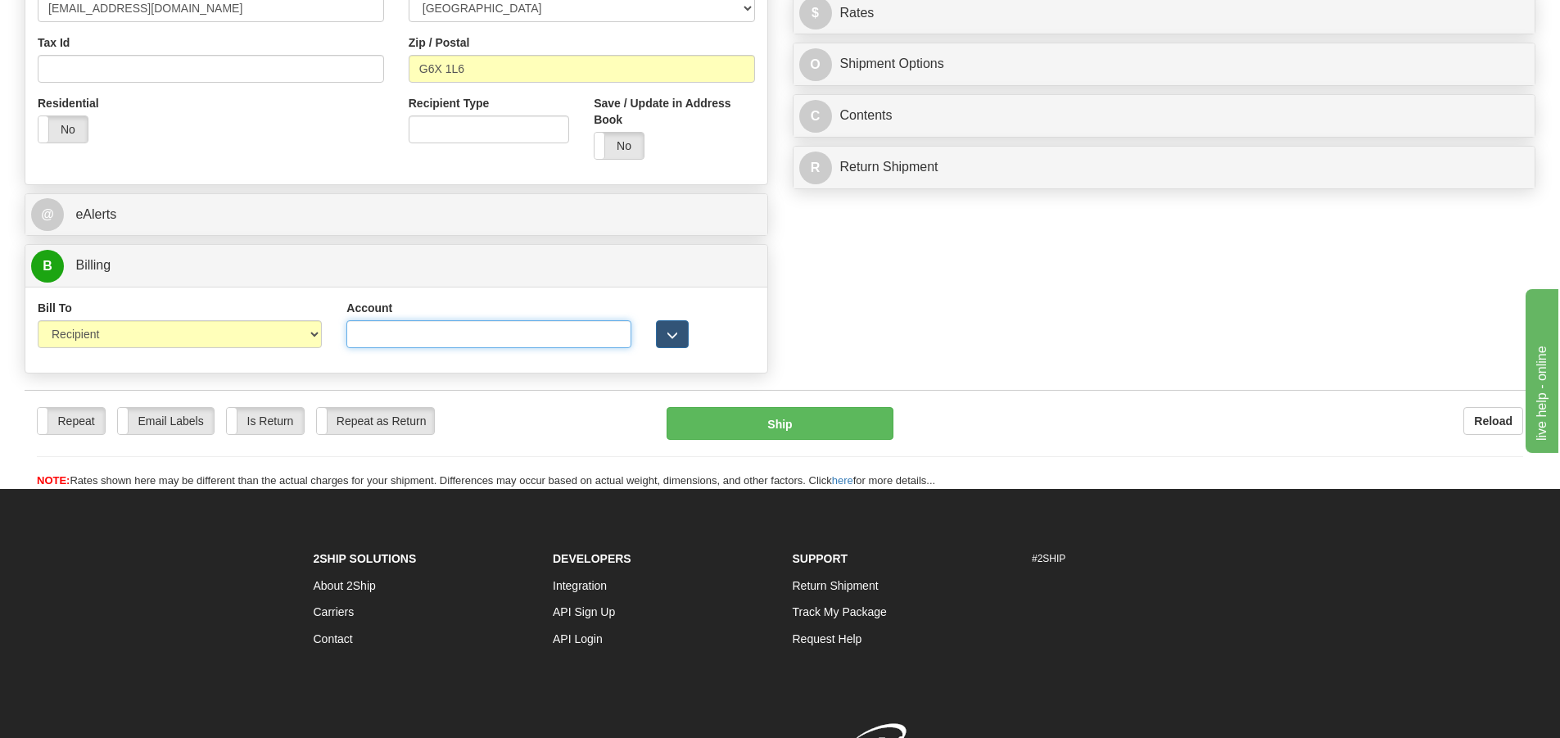
click at [509, 341] on input "Account" at bounding box center [488, 334] width 284 height 28
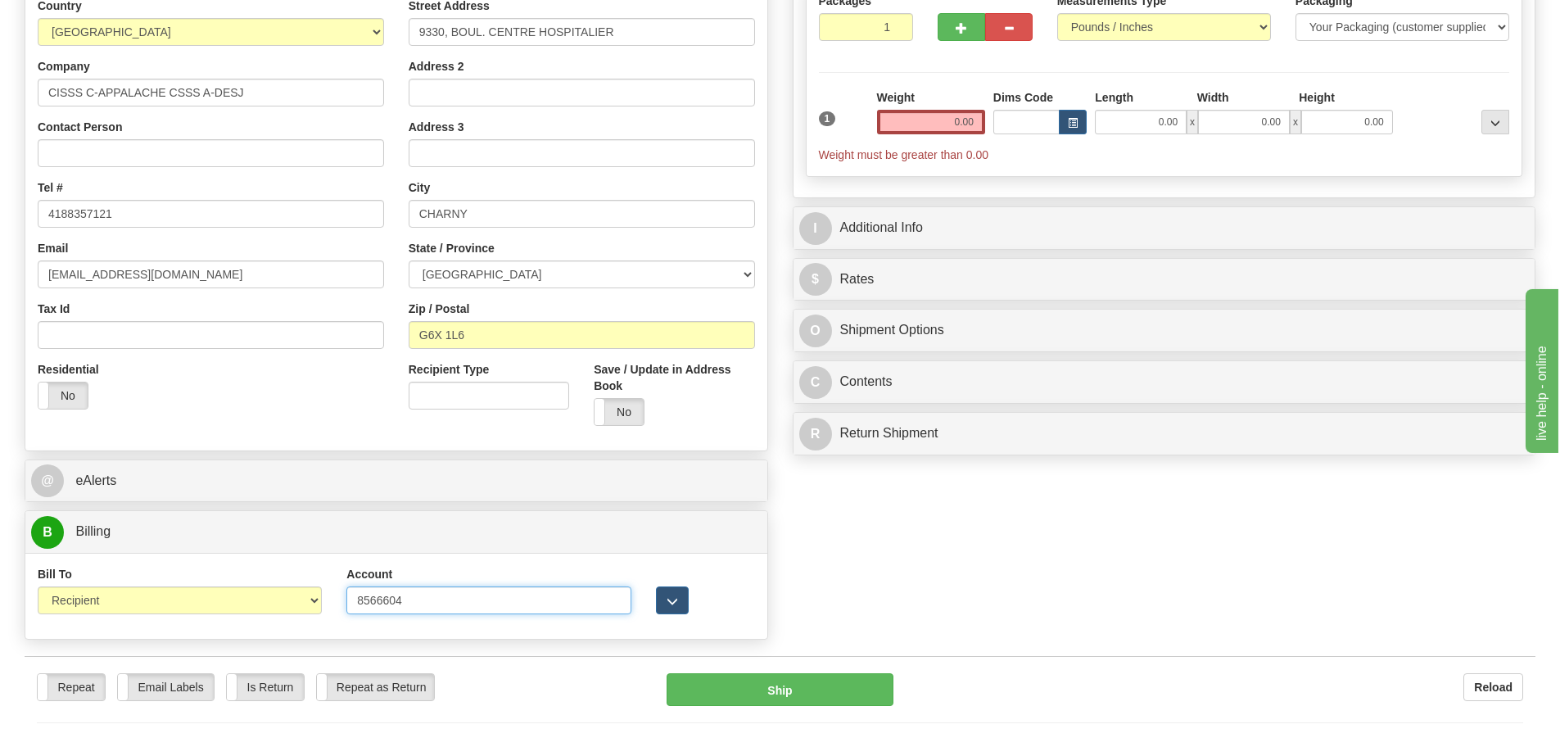
scroll to position [164, 0]
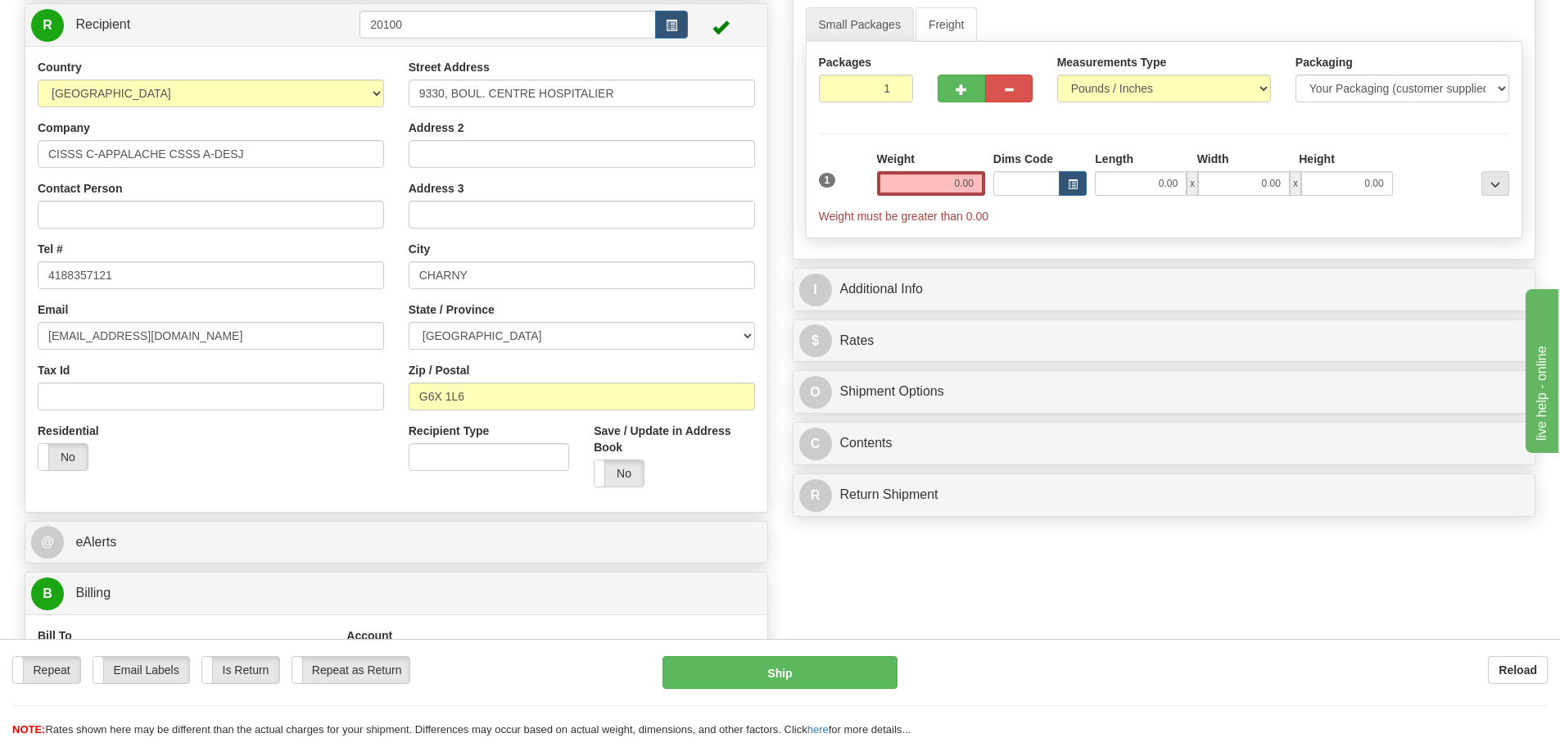
type input "8566604"
click at [951, 177] on input "0.00" at bounding box center [931, 183] width 108 height 25
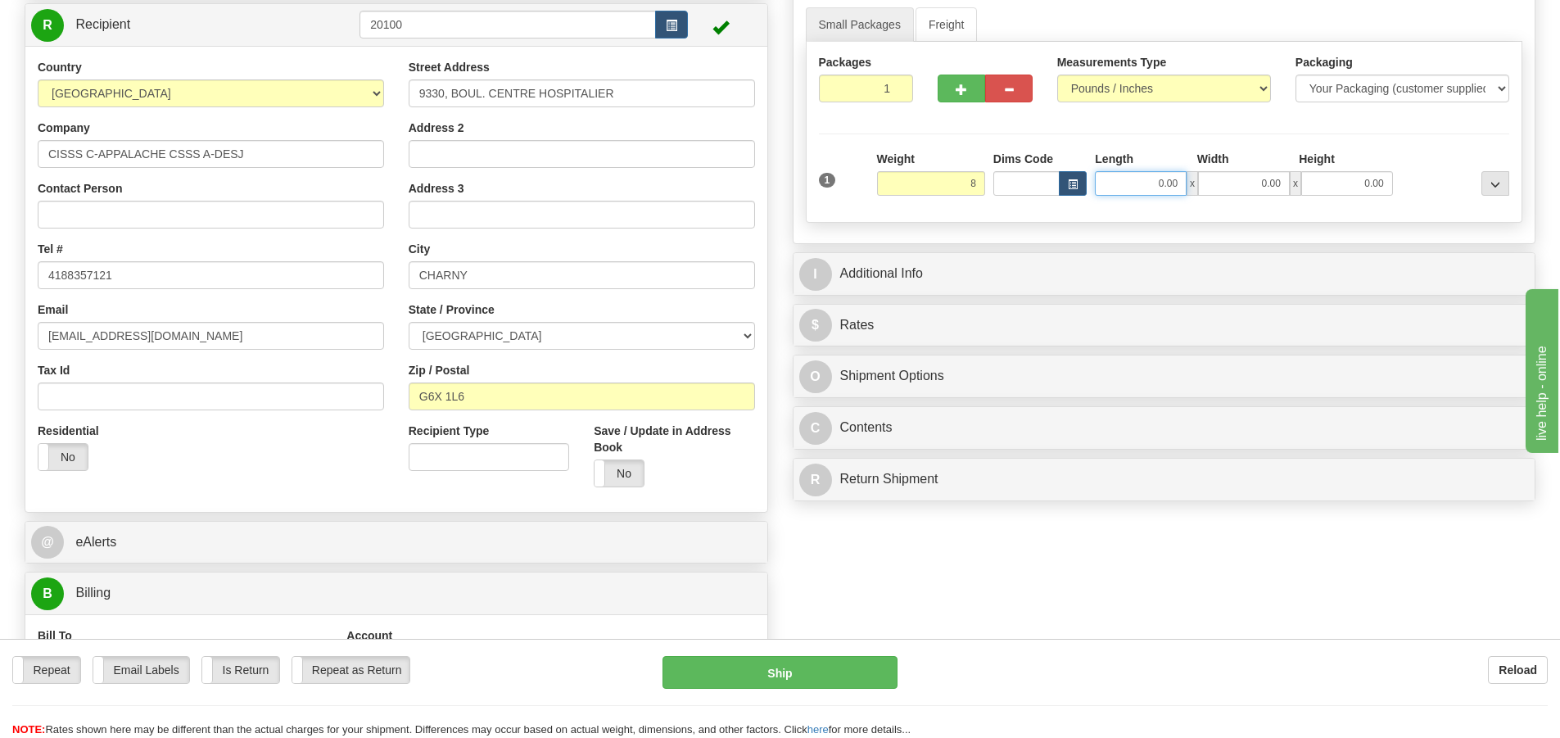
type input "8.00"
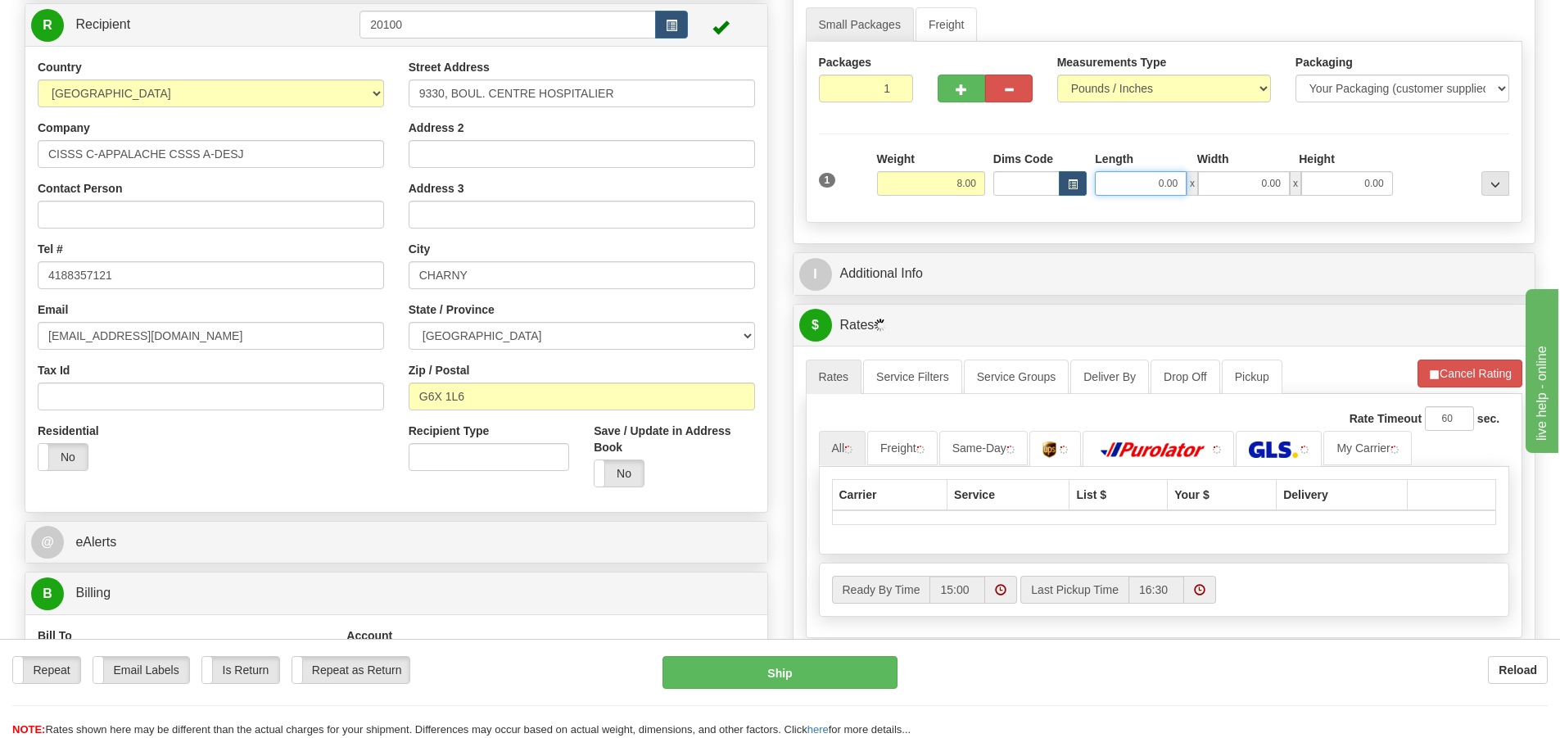
drag, startPoint x: 1135, startPoint y: 179, endPoint x: 1086, endPoint y: 210, distance: 58.2
click at [1134, 183] on input "0.00" at bounding box center [1141, 183] width 92 height 25
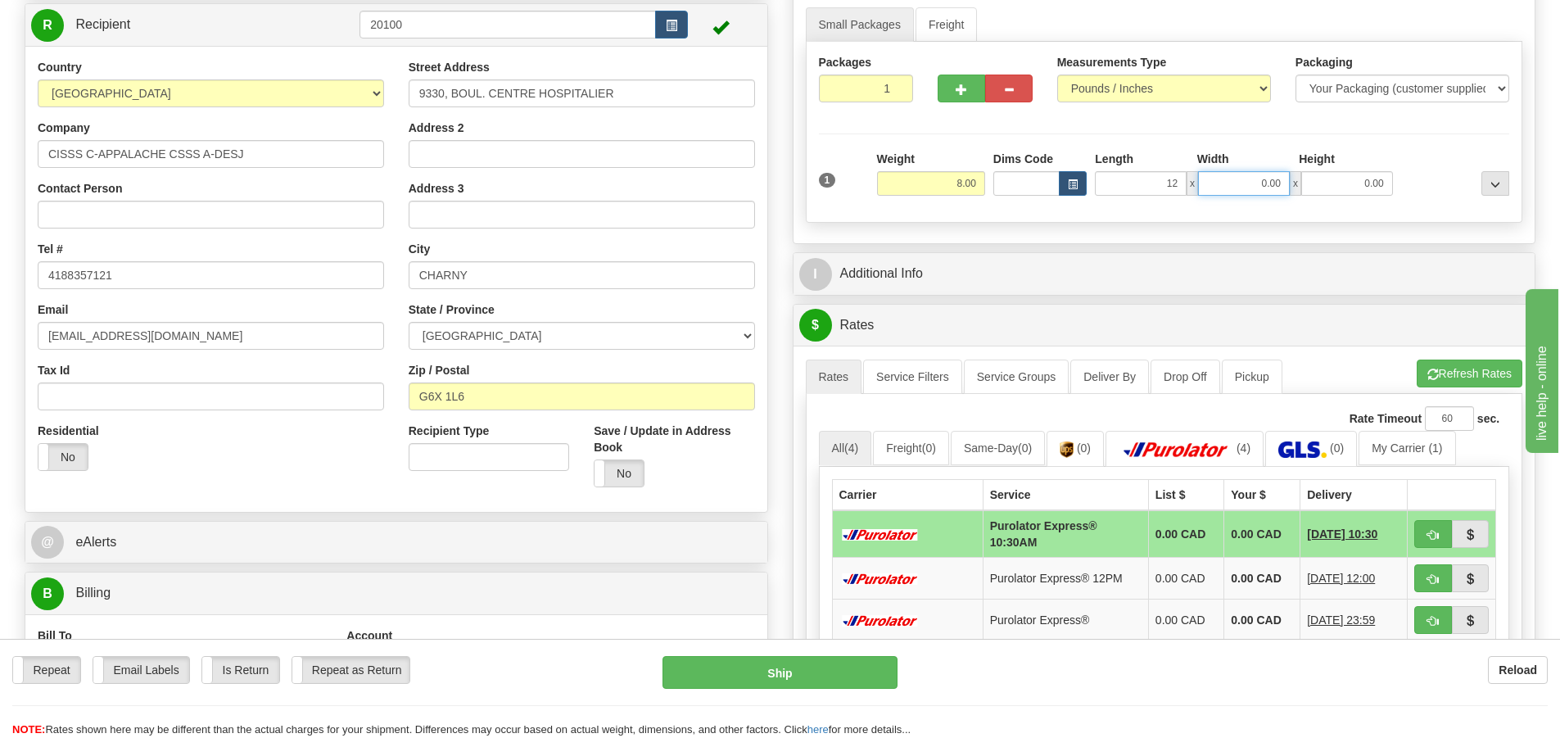
type input "12.00"
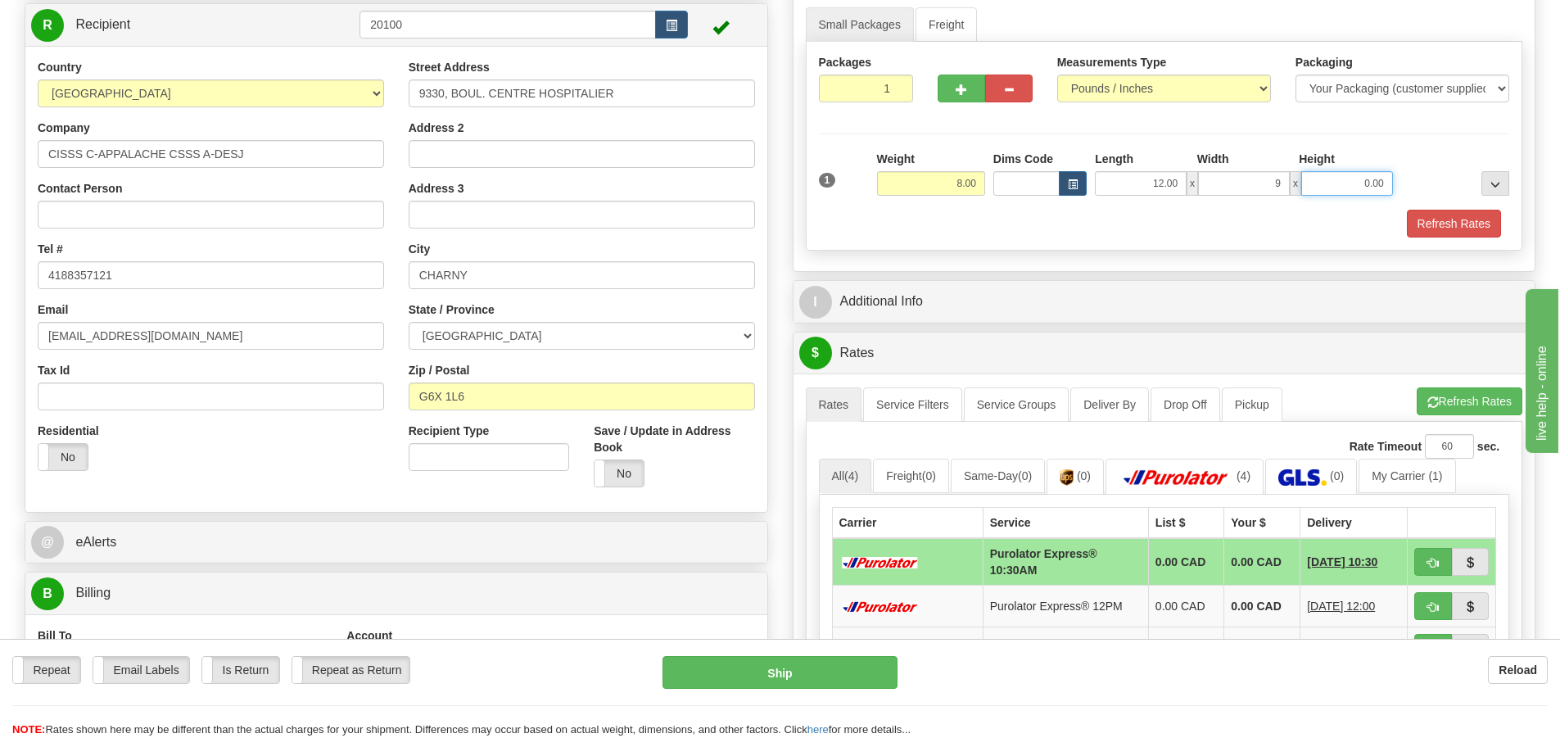
type input "9.00"
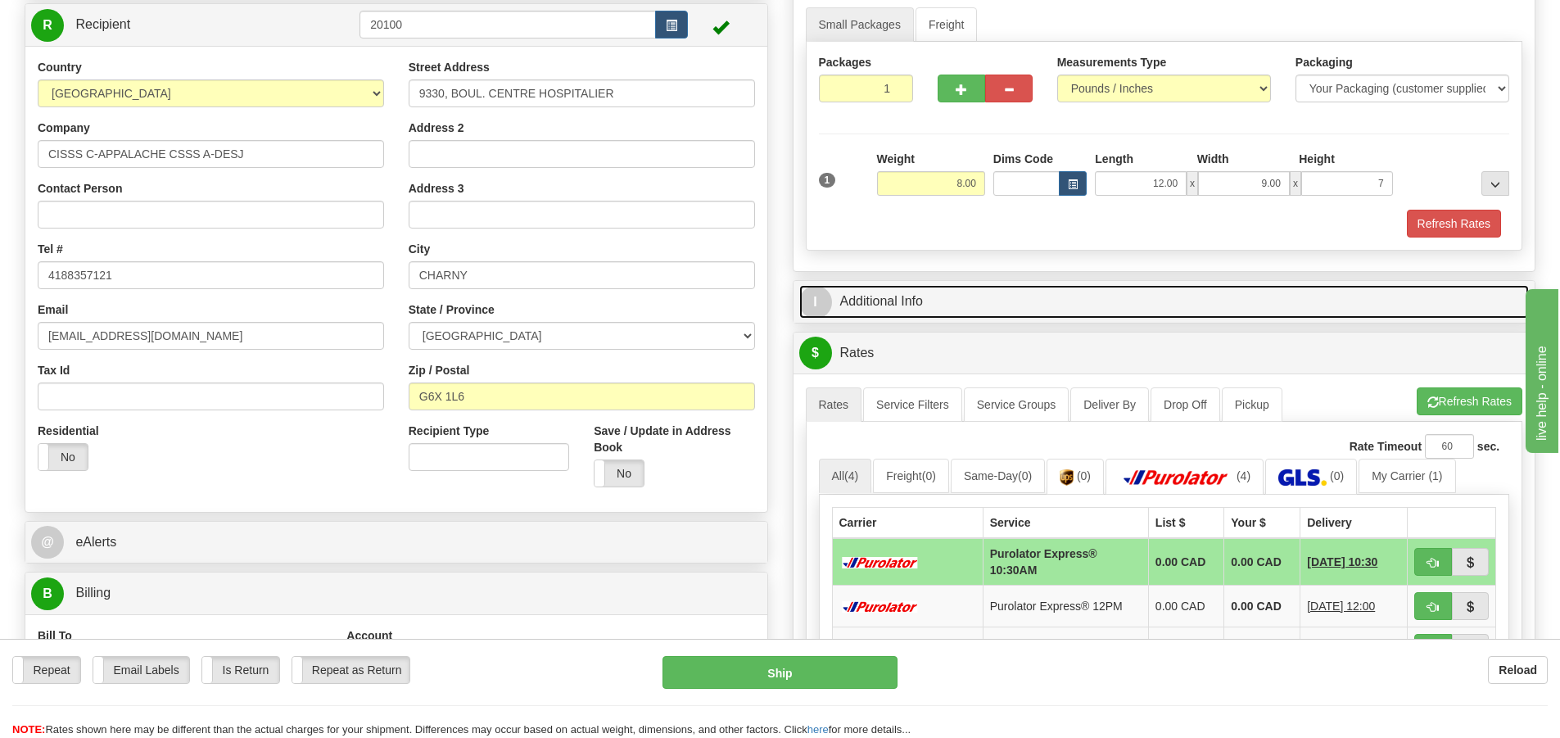
type input "7.00"
click at [816, 296] on span "I" at bounding box center [815, 302] width 33 height 33
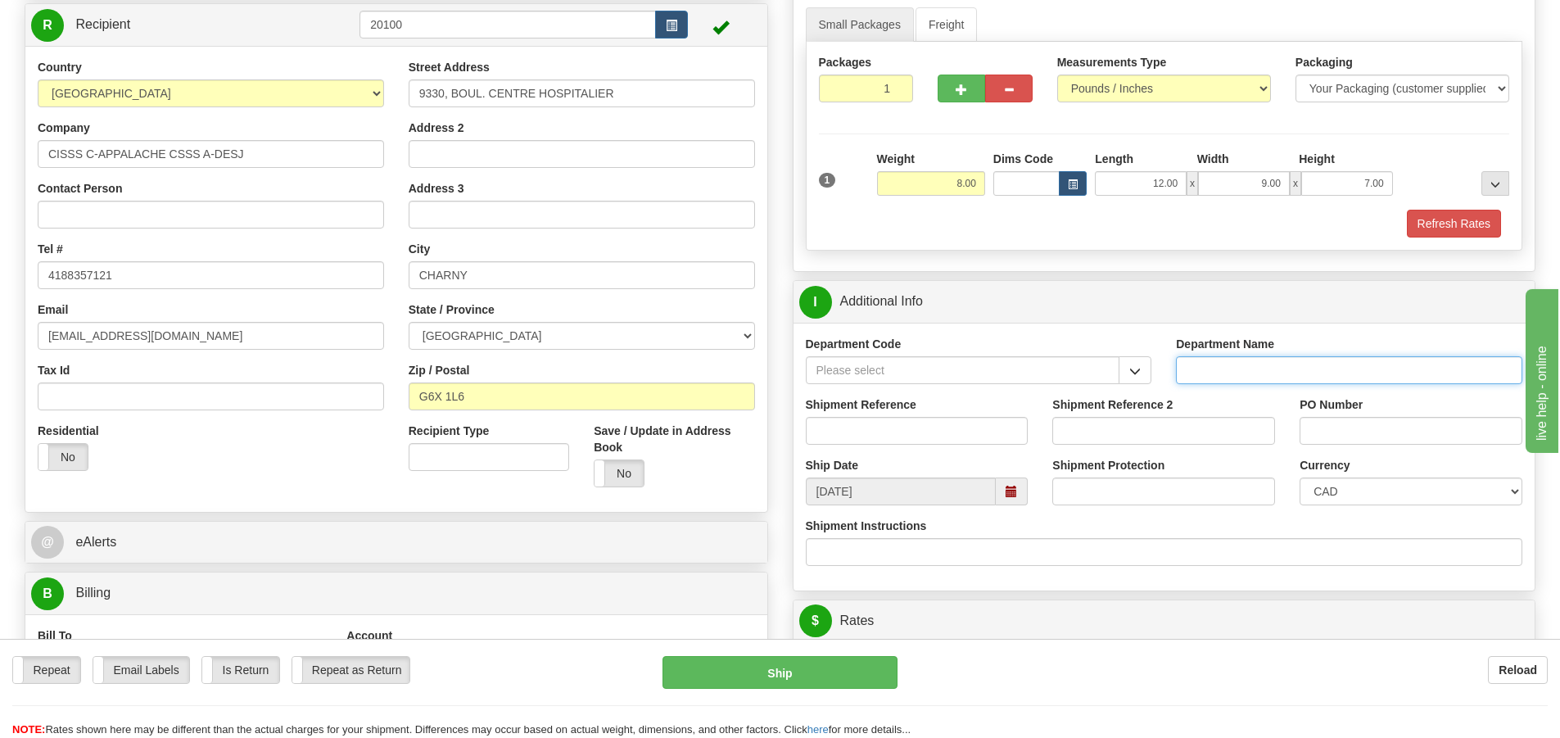
drag, startPoint x: 1198, startPoint y: 368, endPoint x: 1169, endPoint y: 369, distance: 28.7
click at [1200, 368] on input "Department Name" at bounding box center [1349, 370] width 346 height 28
type input "."
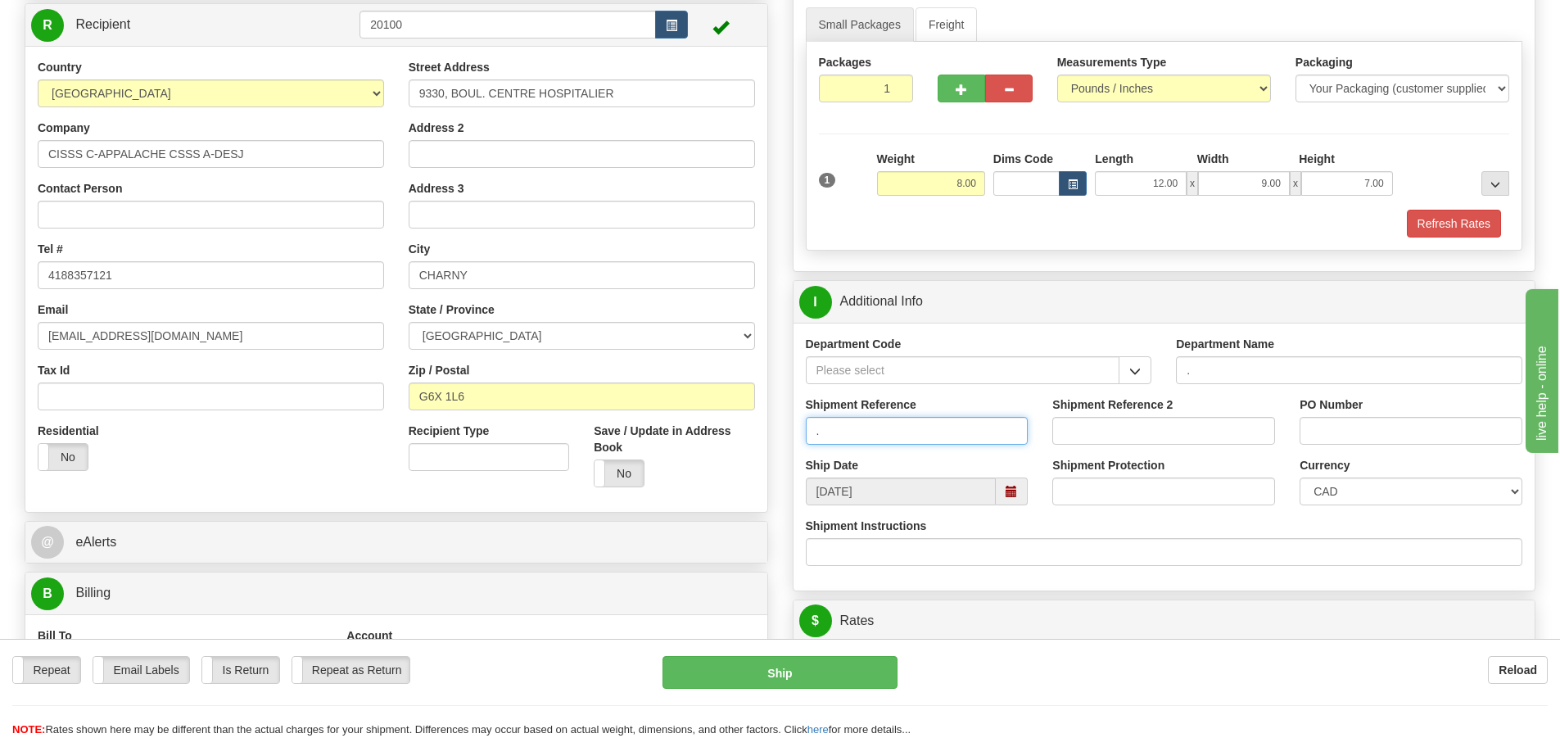
type input "."
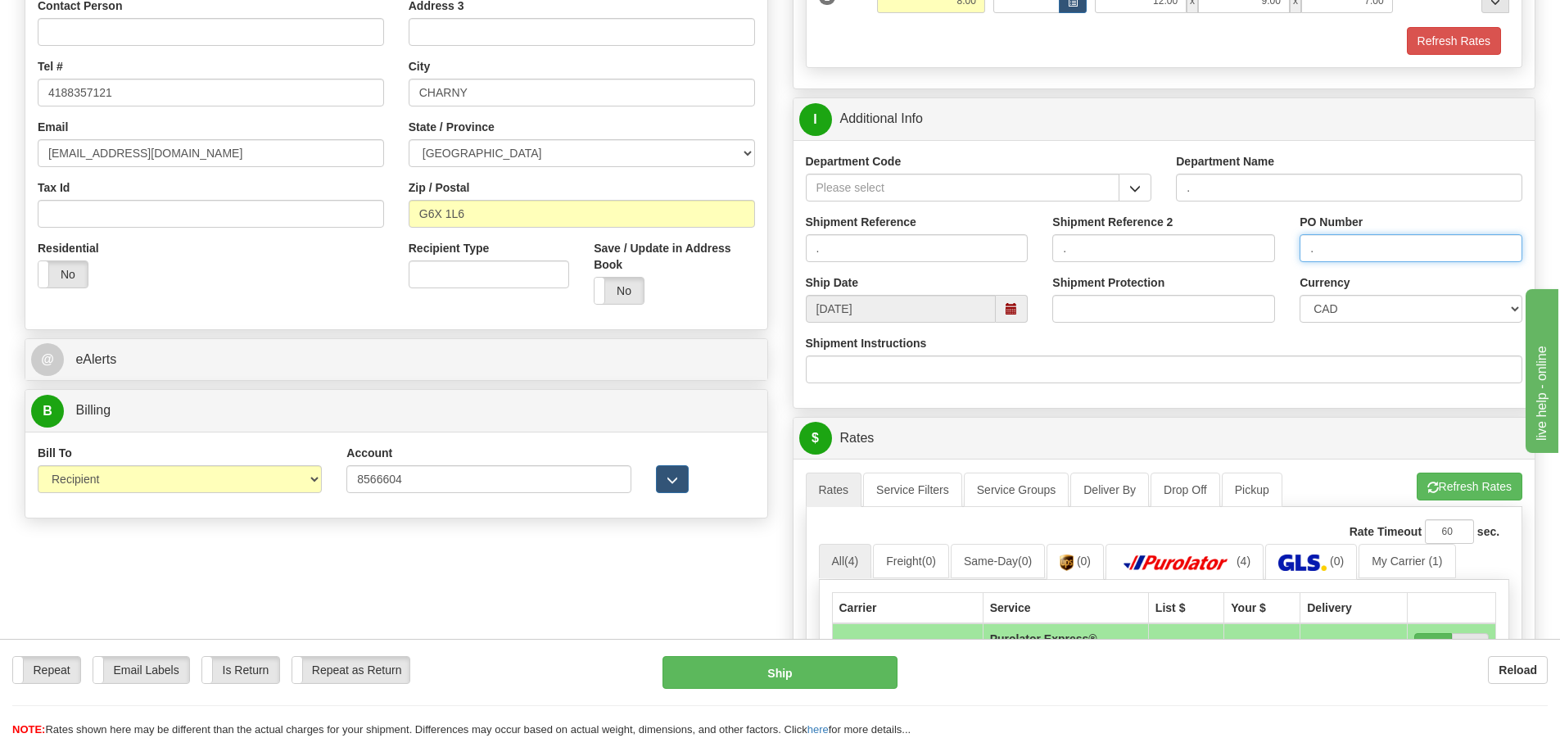
scroll to position [491, 0]
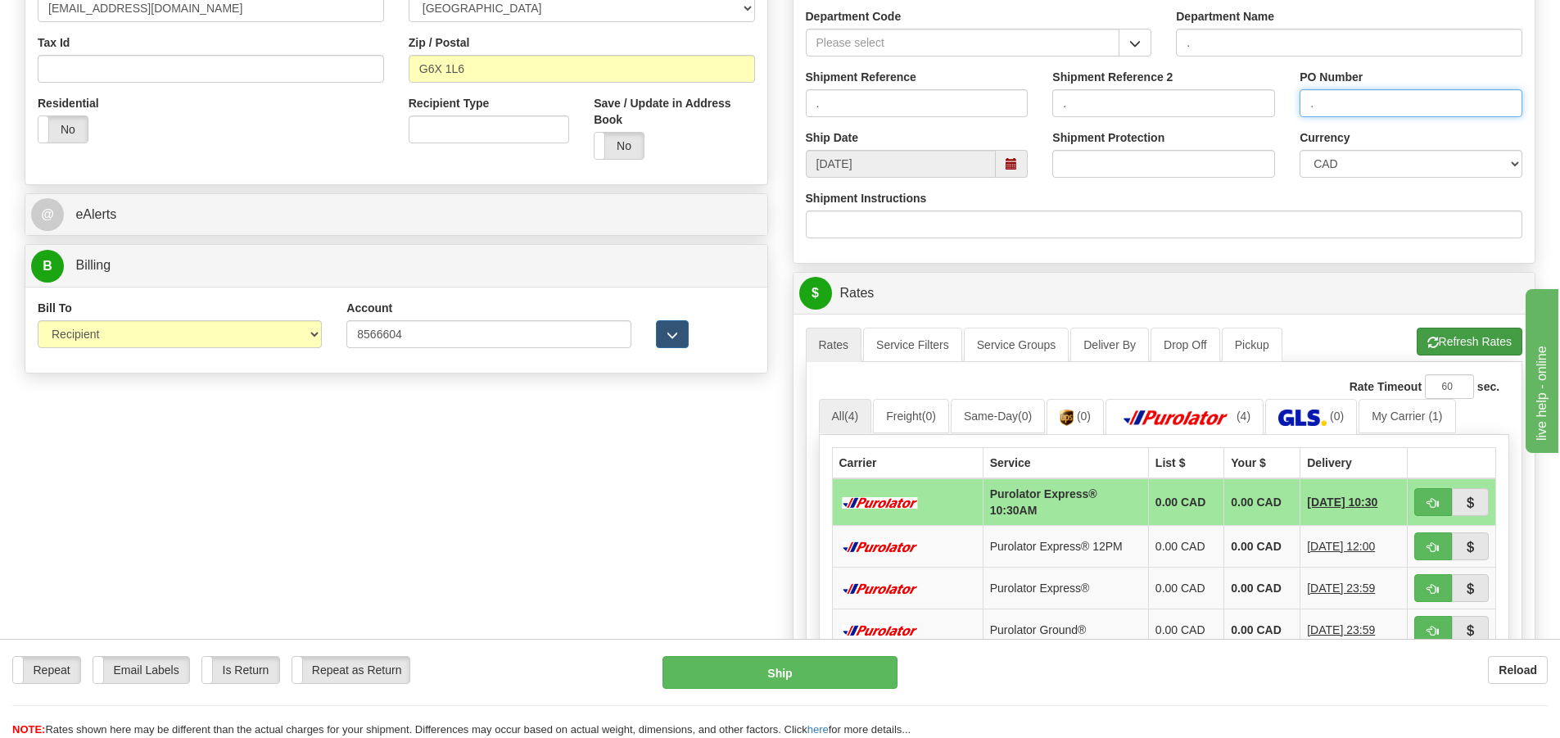
type input "."
click at [1456, 341] on button "Refresh Rates" at bounding box center [1470, 342] width 106 height 28
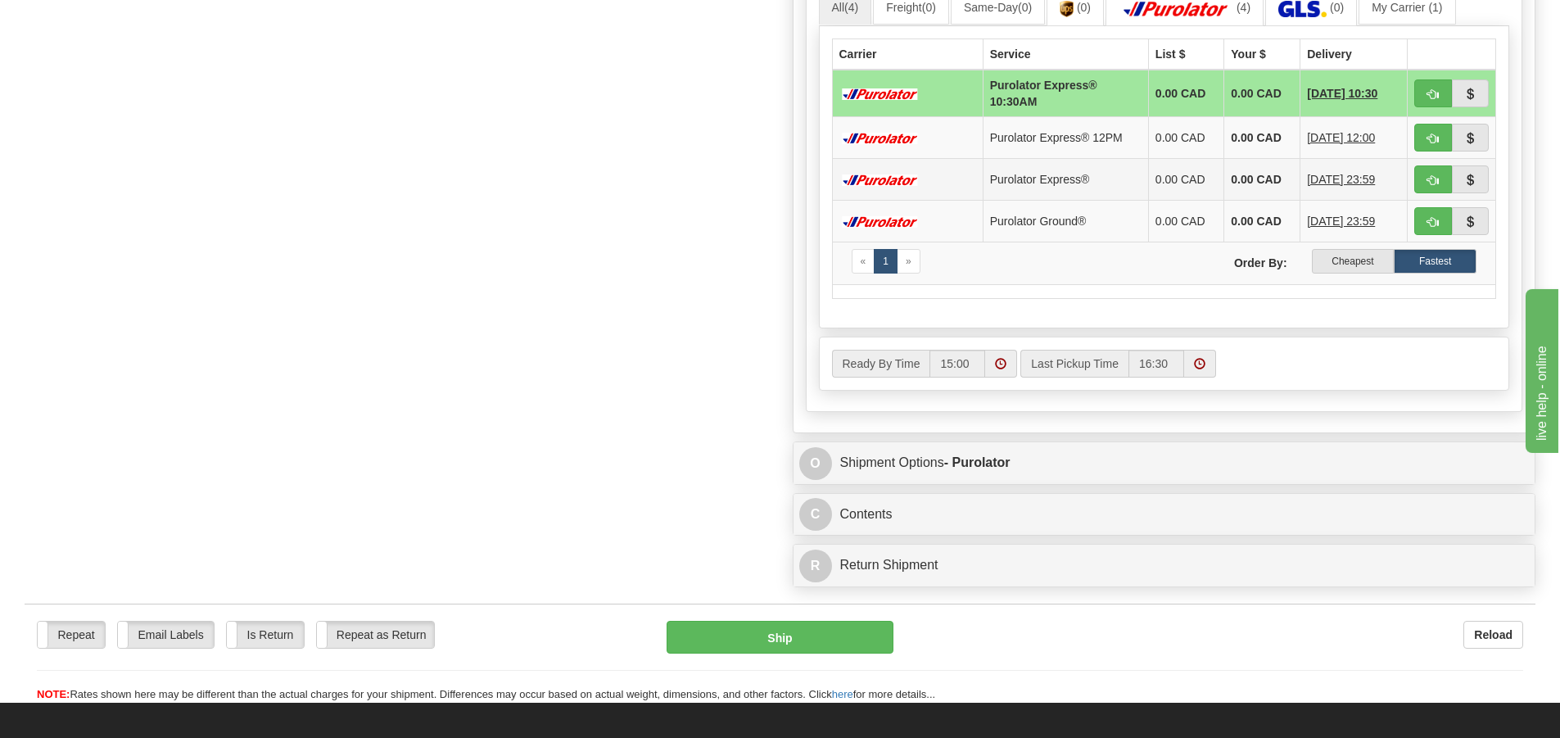
scroll to position [737, 0]
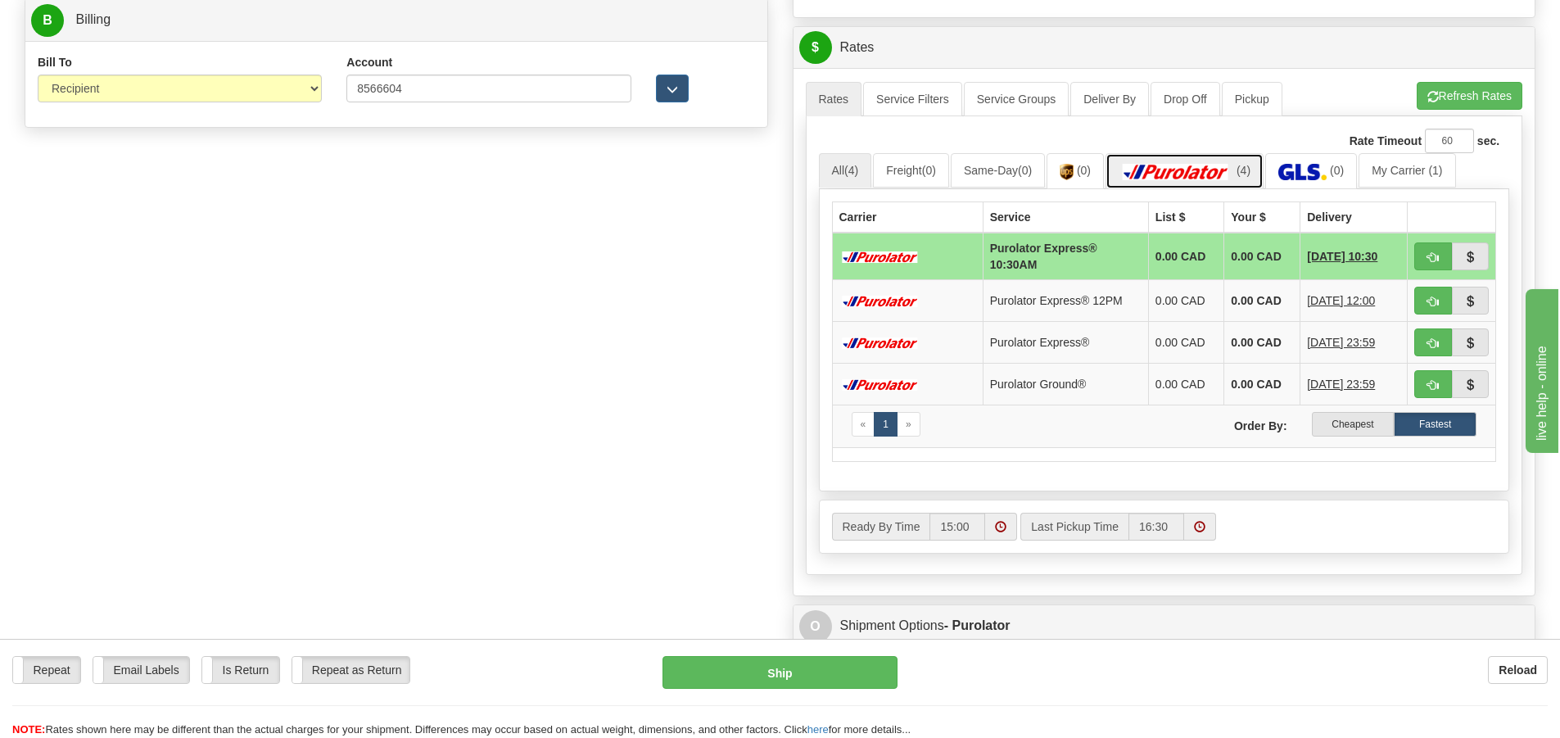
click at [1229, 172] on img at bounding box center [1176, 172] width 115 height 16
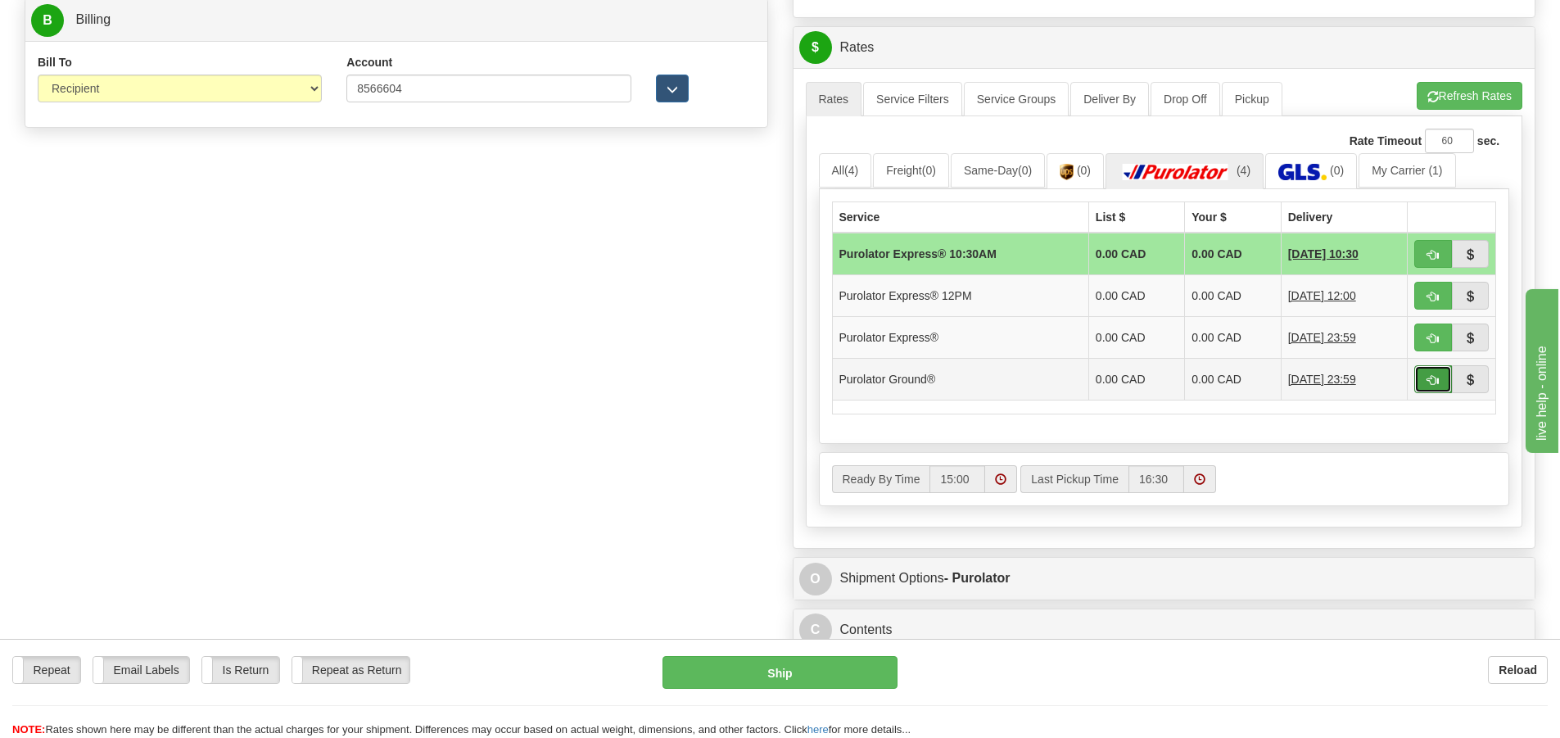
click at [1431, 379] on span "button" at bounding box center [1432, 380] width 11 height 11
type input "260"
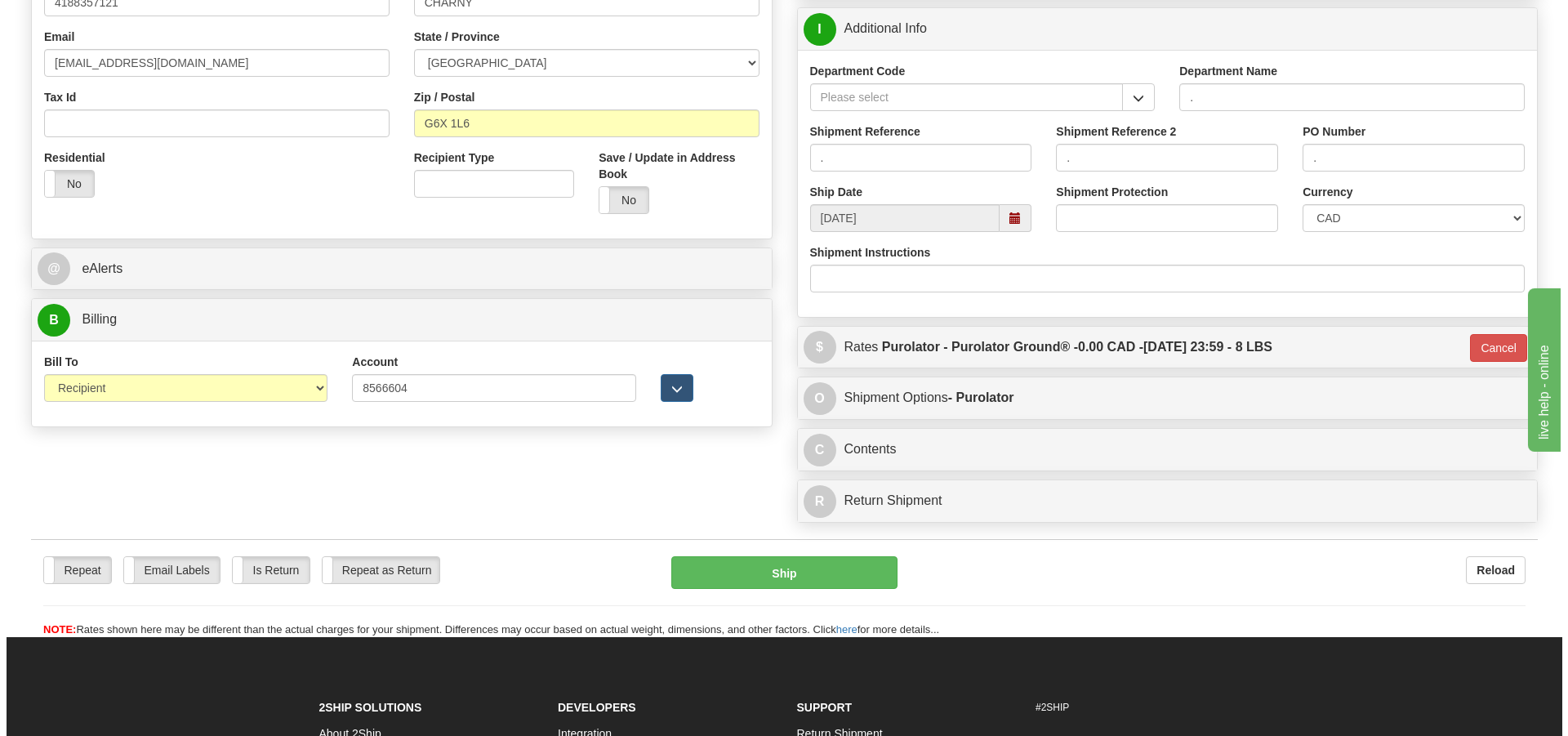
scroll to position [267, 0]
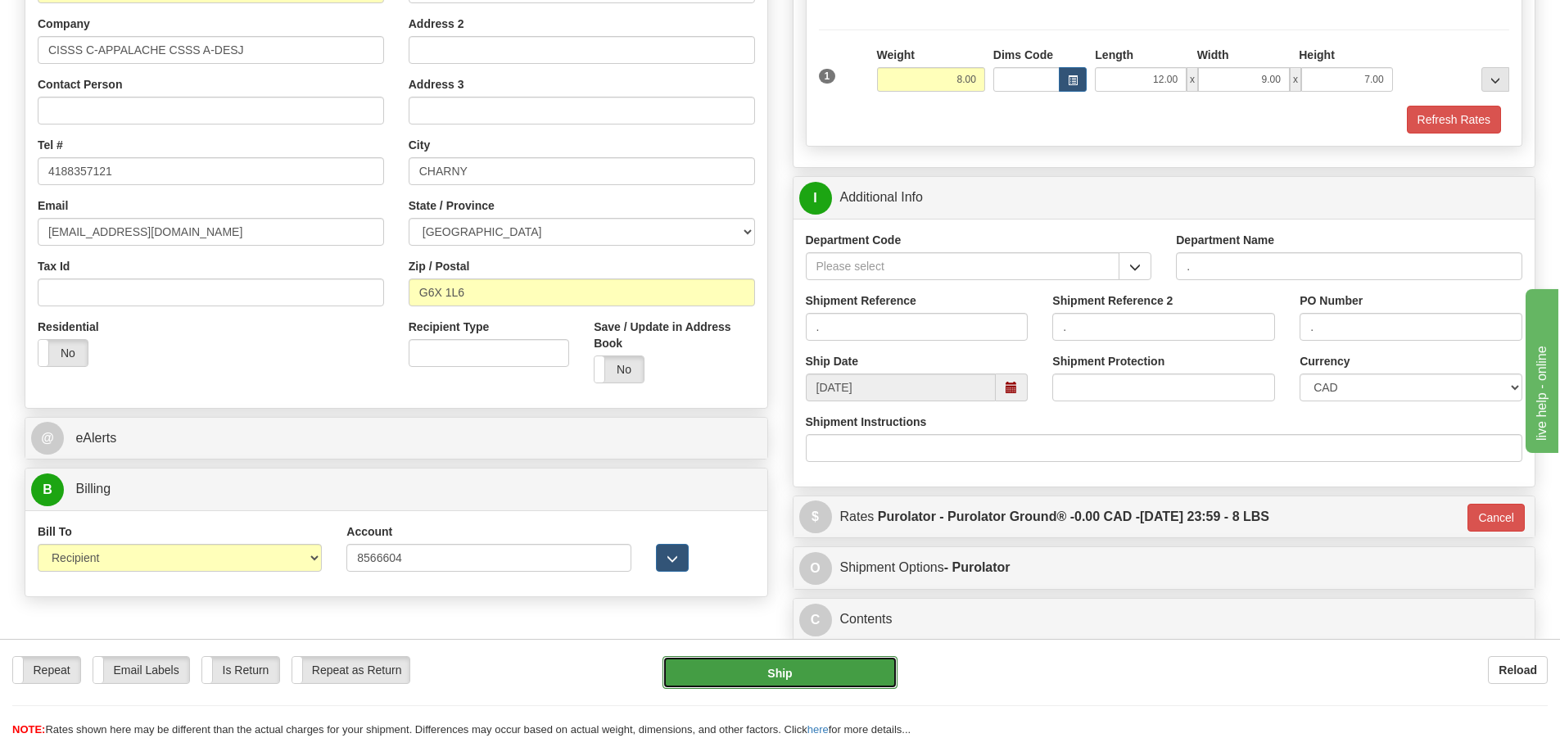
click at [801, 668] on button "Ship" at bounding box center [779, 672] width 235 height 33
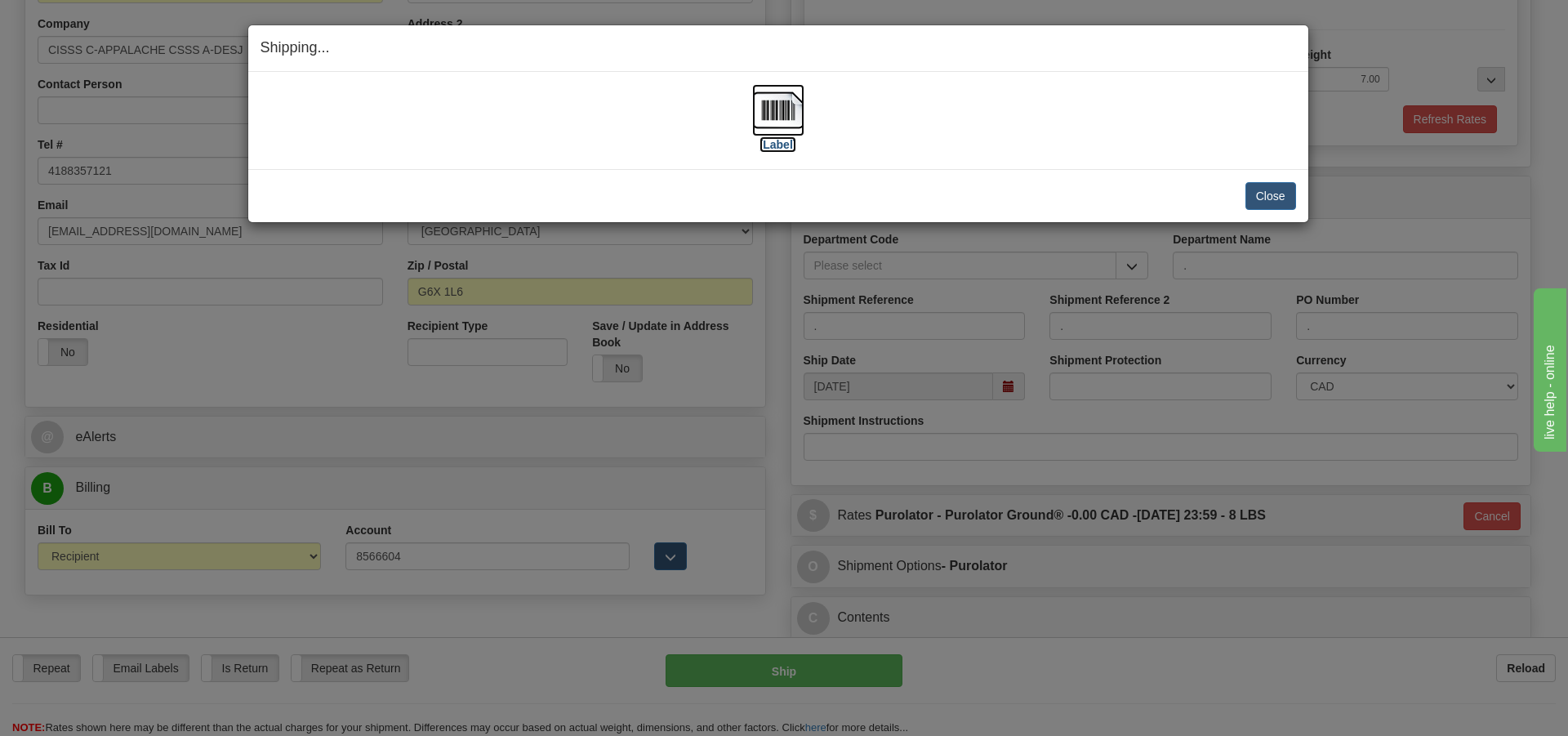
click at [778, 147] on label "[Label]" at bounding box center [779, 145] width 38 height 16
click at [1279, 191] on button "Close" at bounding box center [1271, 196] width 51 height 28
